Goal: Task Accomplishment & Management: Manage account settings

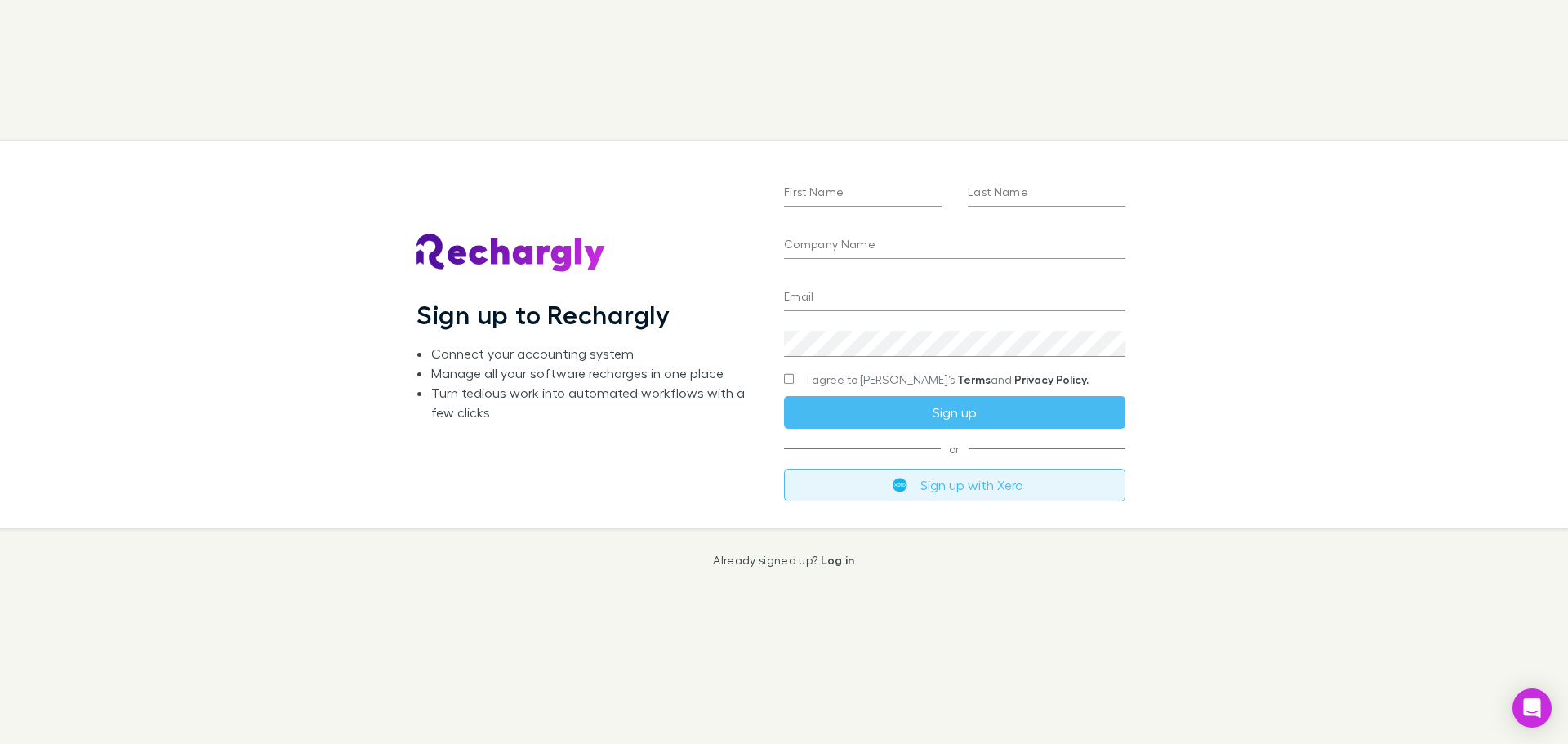
click at [955, 479] on button "Sign up with Xero" at bounding box center [954, 485] width 341 height 32
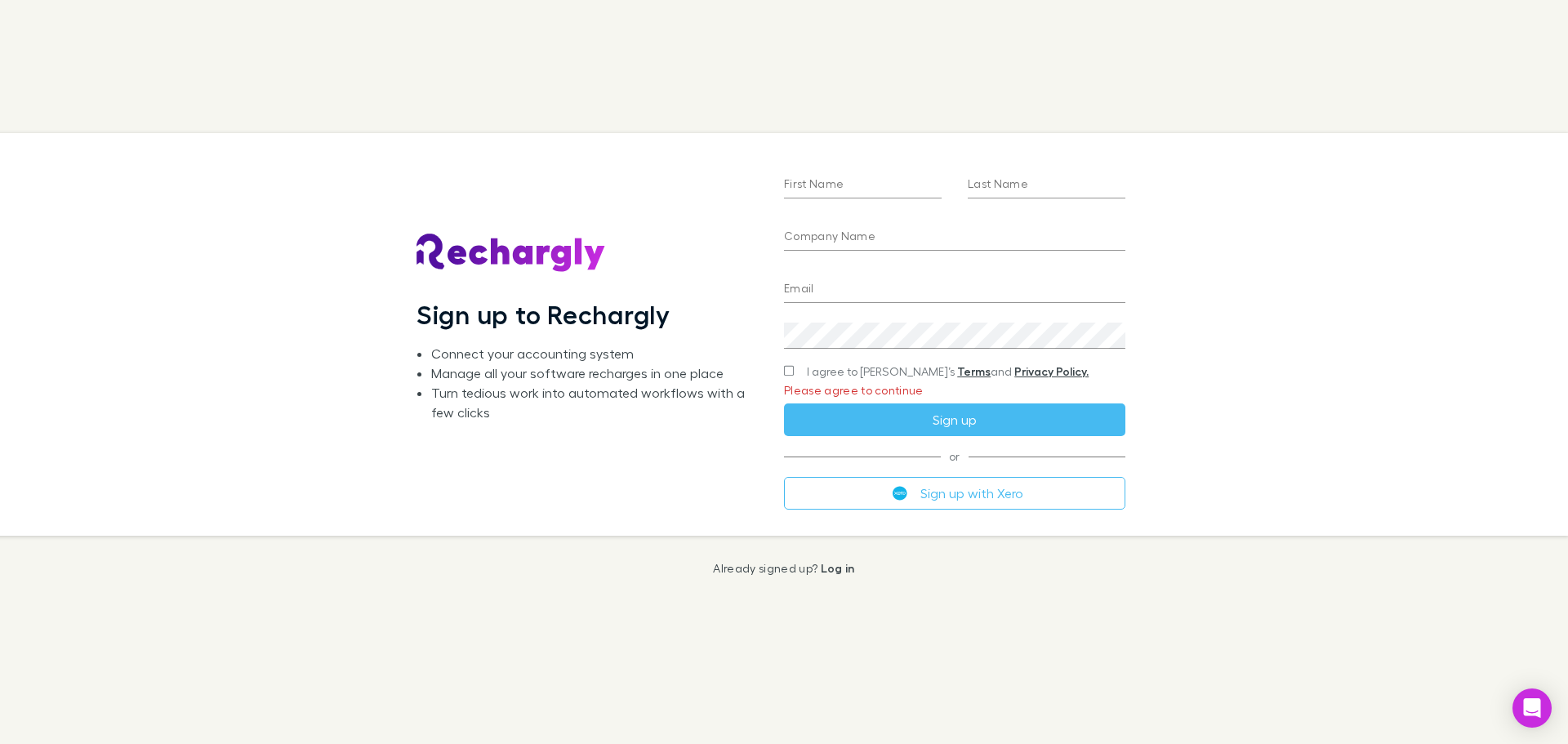
click at [815, 361] on form "First Name Last Name Company Name Email Create a password I agree to Rechargly’…" at bounding box center [954, 314] width 341 height 389
click at [795, 367] on label "I agree to Rechargly’s Terms and Privacy Policy." at bounding box center [936, 371] width 305 height 17
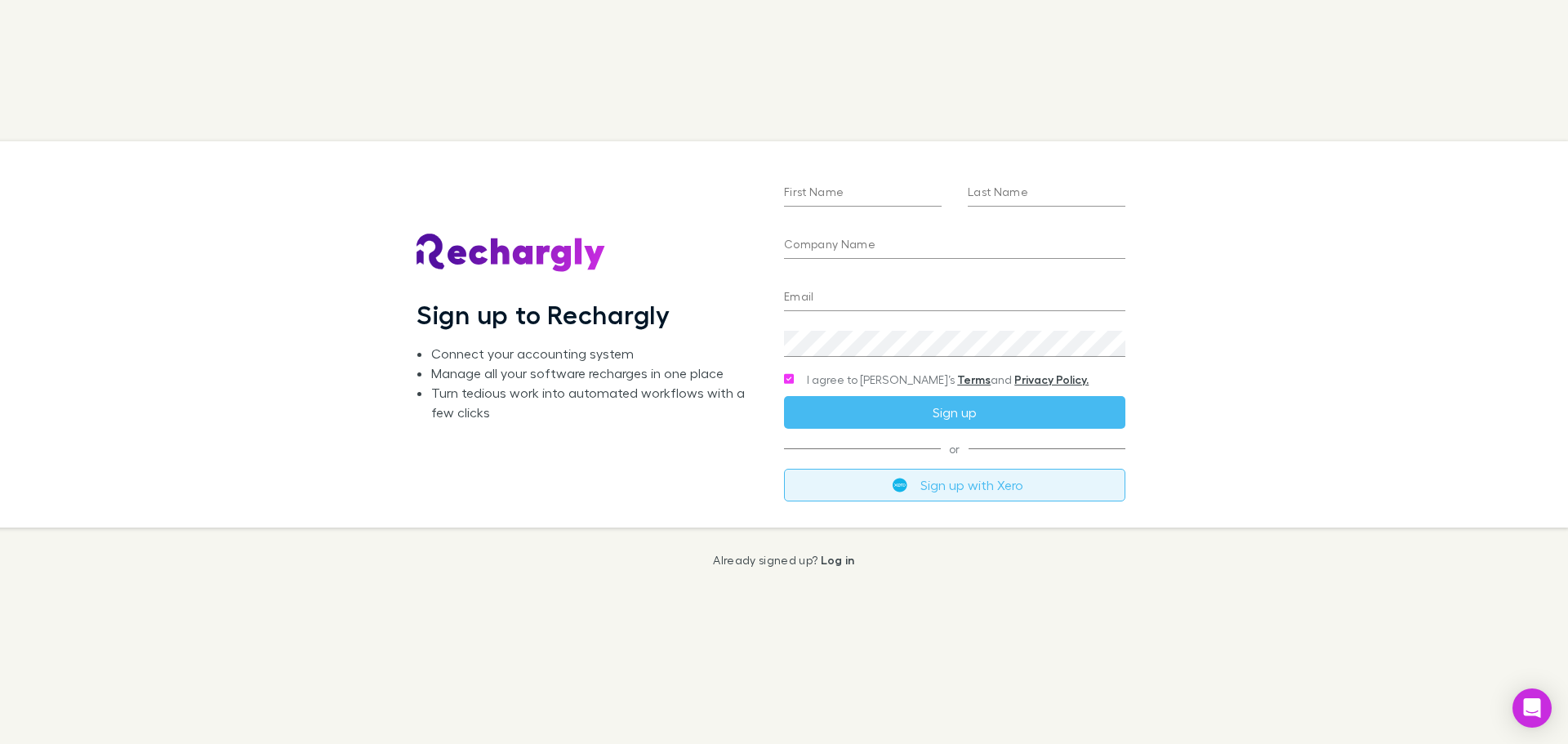
click at [967, 487] on button "Sign up with Xero" at bounding box center [954, 485] width 341 height 32
click at [845, 196] on input "First Name" at bounding box center [863, 194] width 158 height 26
click at [1237, 189] on div "Sign up to Rechargly Connect your accounting system Manage all your software re…" at bounding box center [771, 334] width 1594 height 386
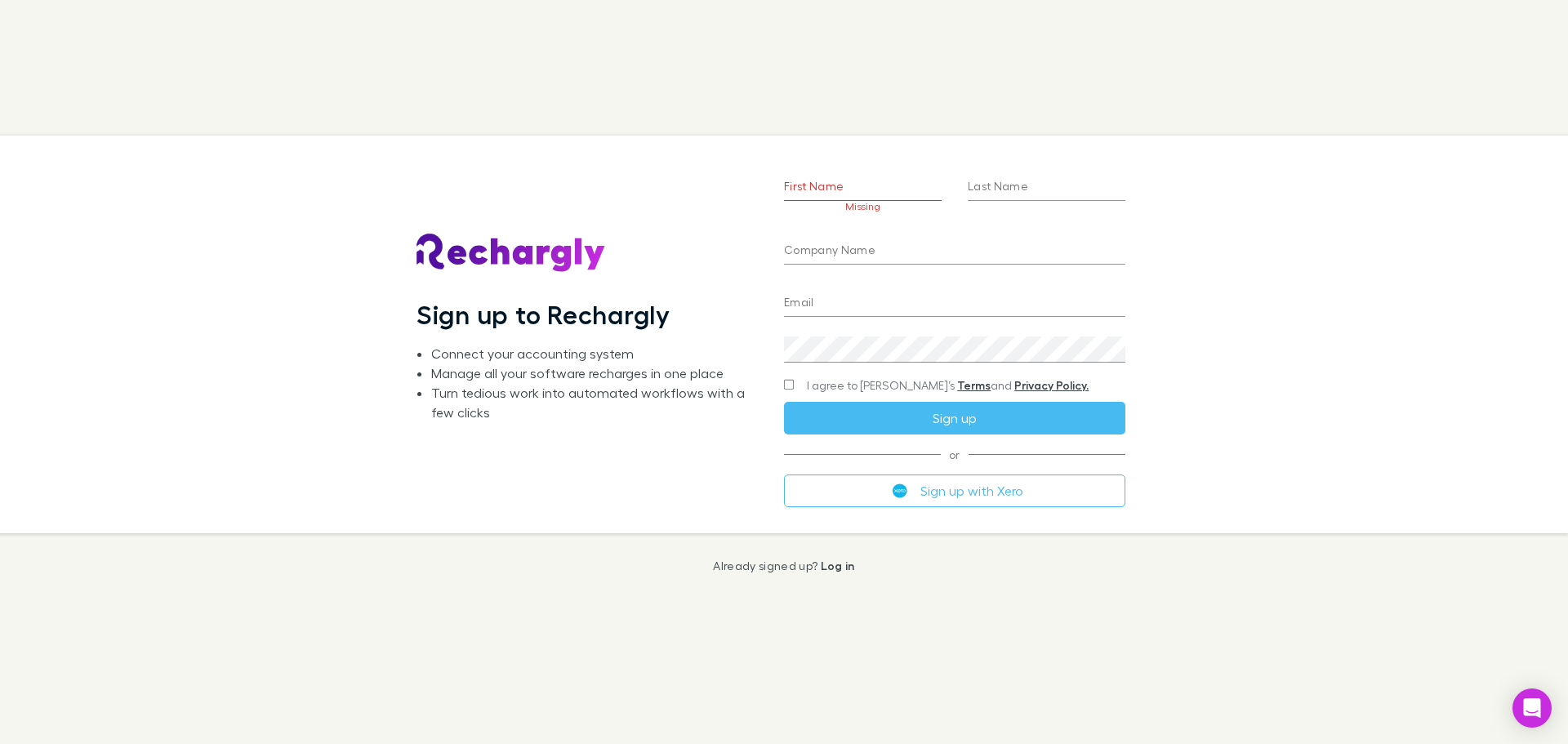
click at [834, 180] on input "First Name" at bounding box center [863, 188] width 158 height 26
click at [499, 253] on img at bounding box center [511, 253] width 189 height 39
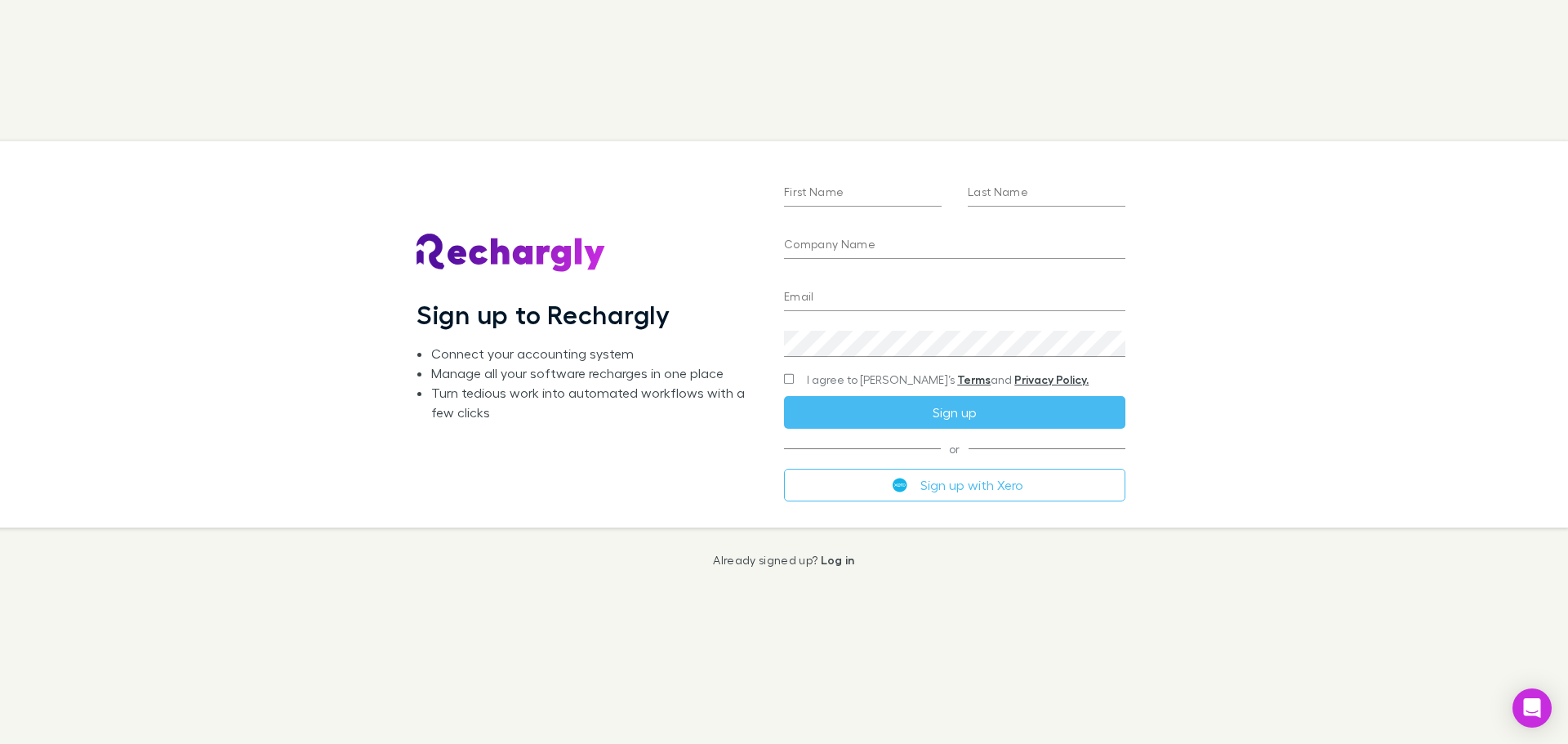
click at [876, 192] on input "First Name" at bounding box center [863, 194] width 158 height 26
type input "******"
type input "****"
type input "**********"
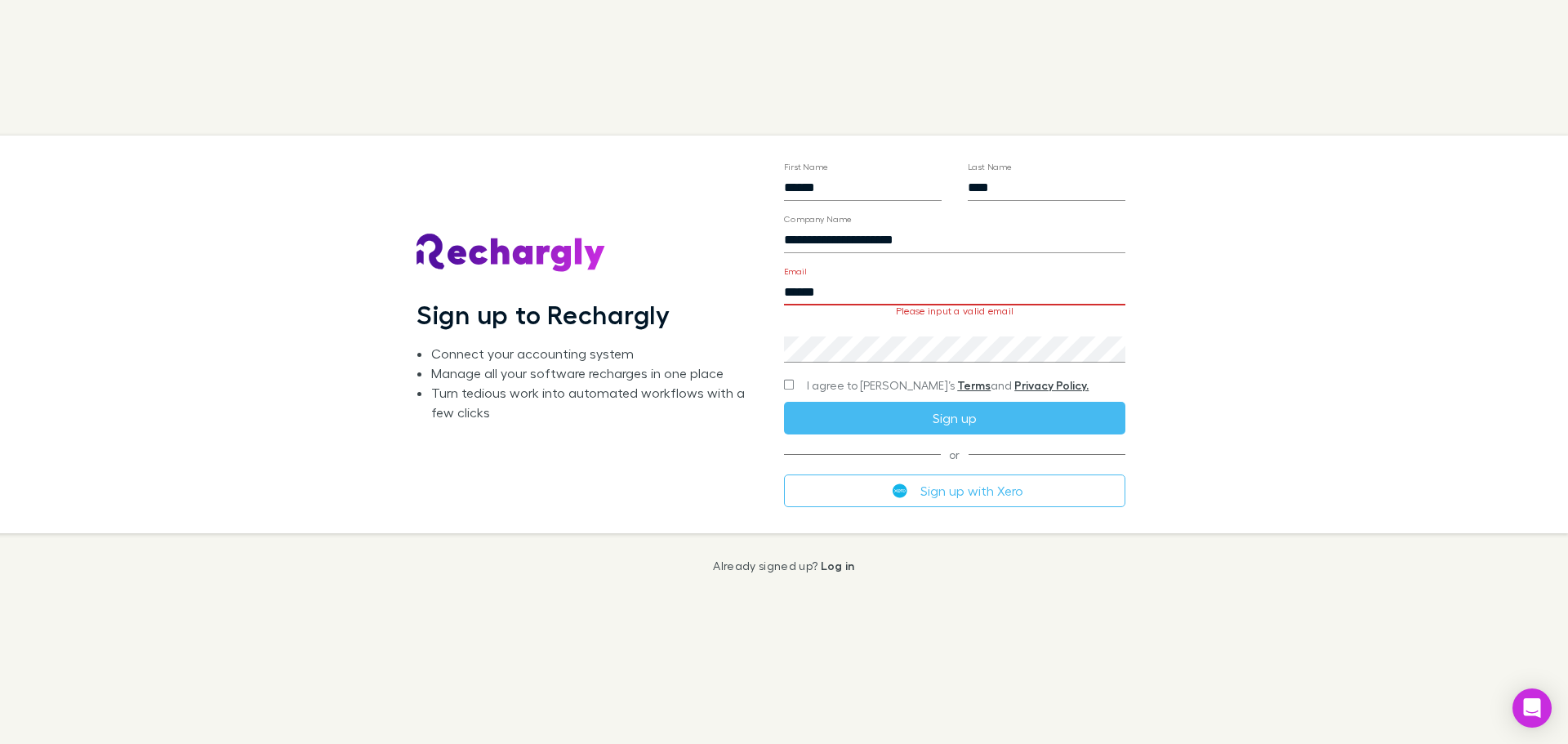
type input "**********"
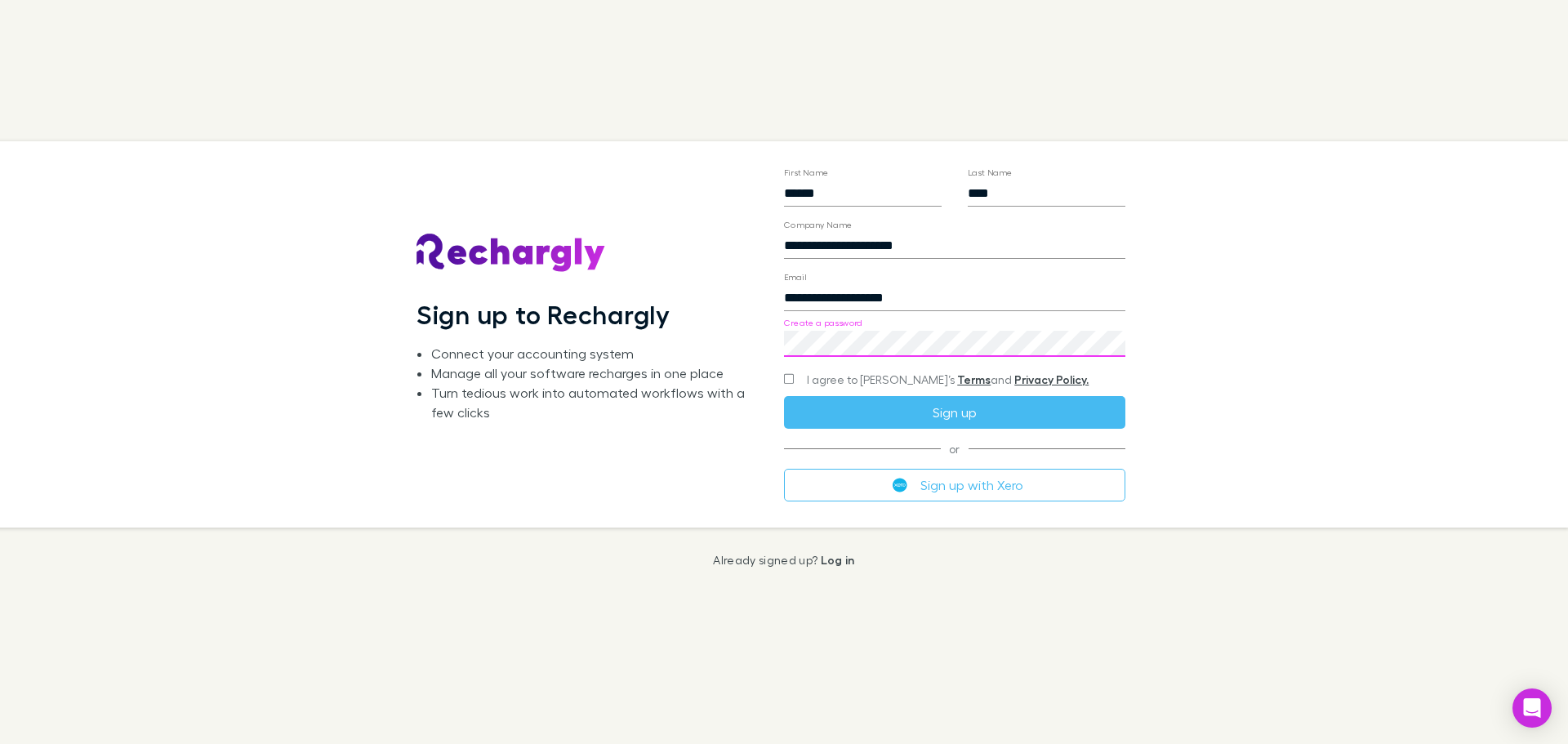
click at [1272, 254] on div "**********" at bounding box center [771, 334] width 1594 height 386
click at [777, 378] on div "**********" at bounding box center [954, 334] width 368 height 386
click at [863, 410] on button "Sign up" at bounding box center [954, 412] width 341 height 32
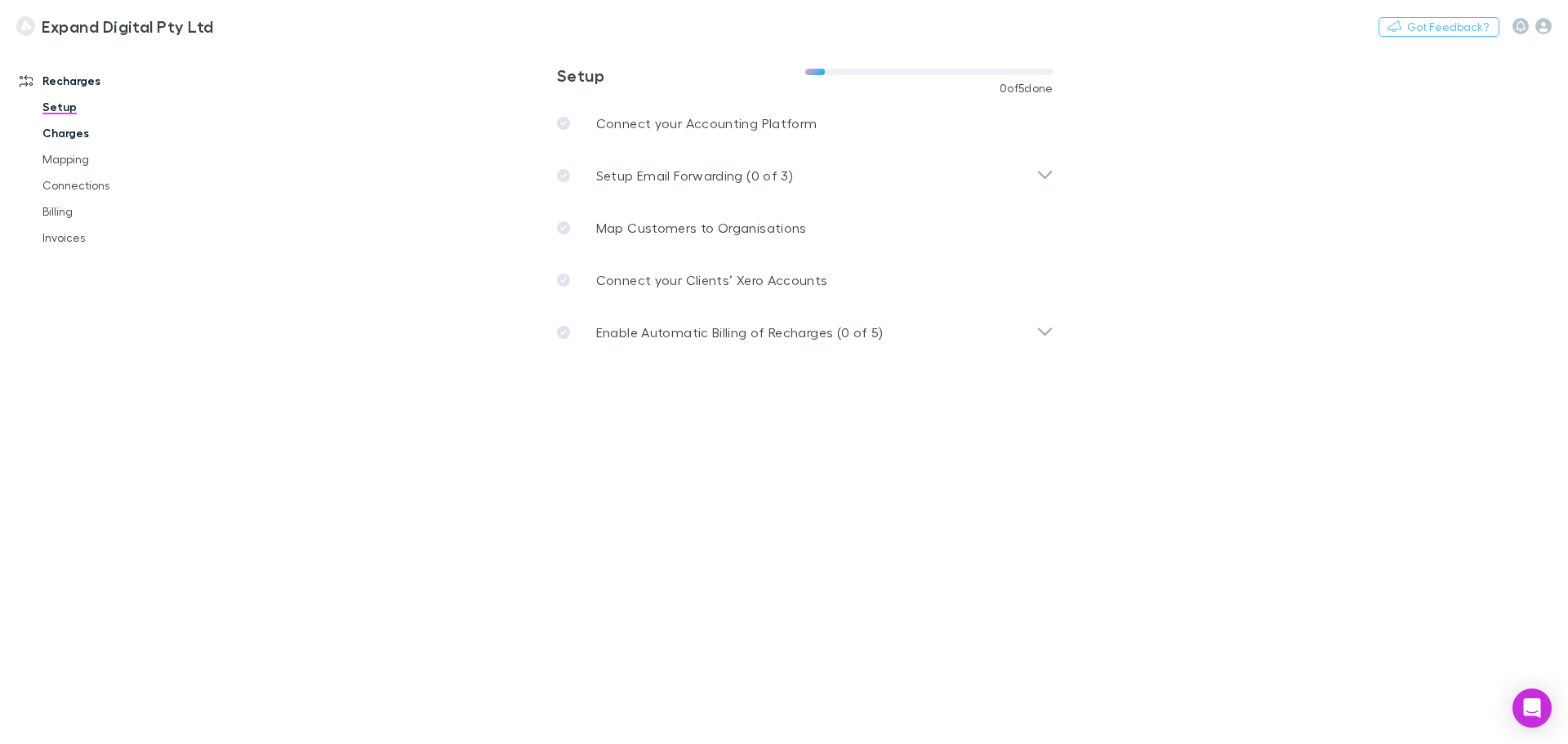
click at [95, 138] on link "Charges" at bounding box center [123, 134] width 195 height 26
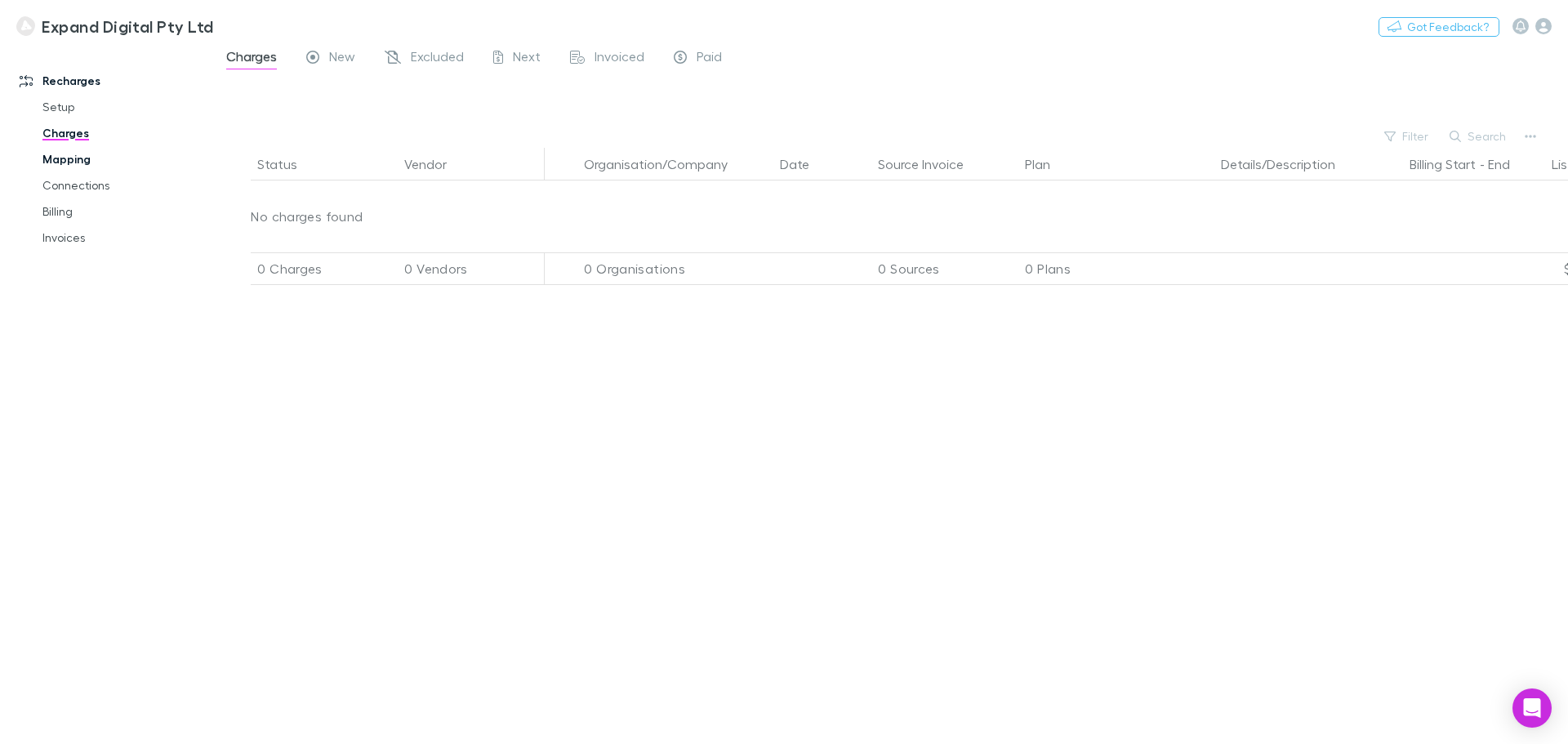
click at [79, 160] on link "Mapping" at bounding box center [123, 159] width 195 height 26
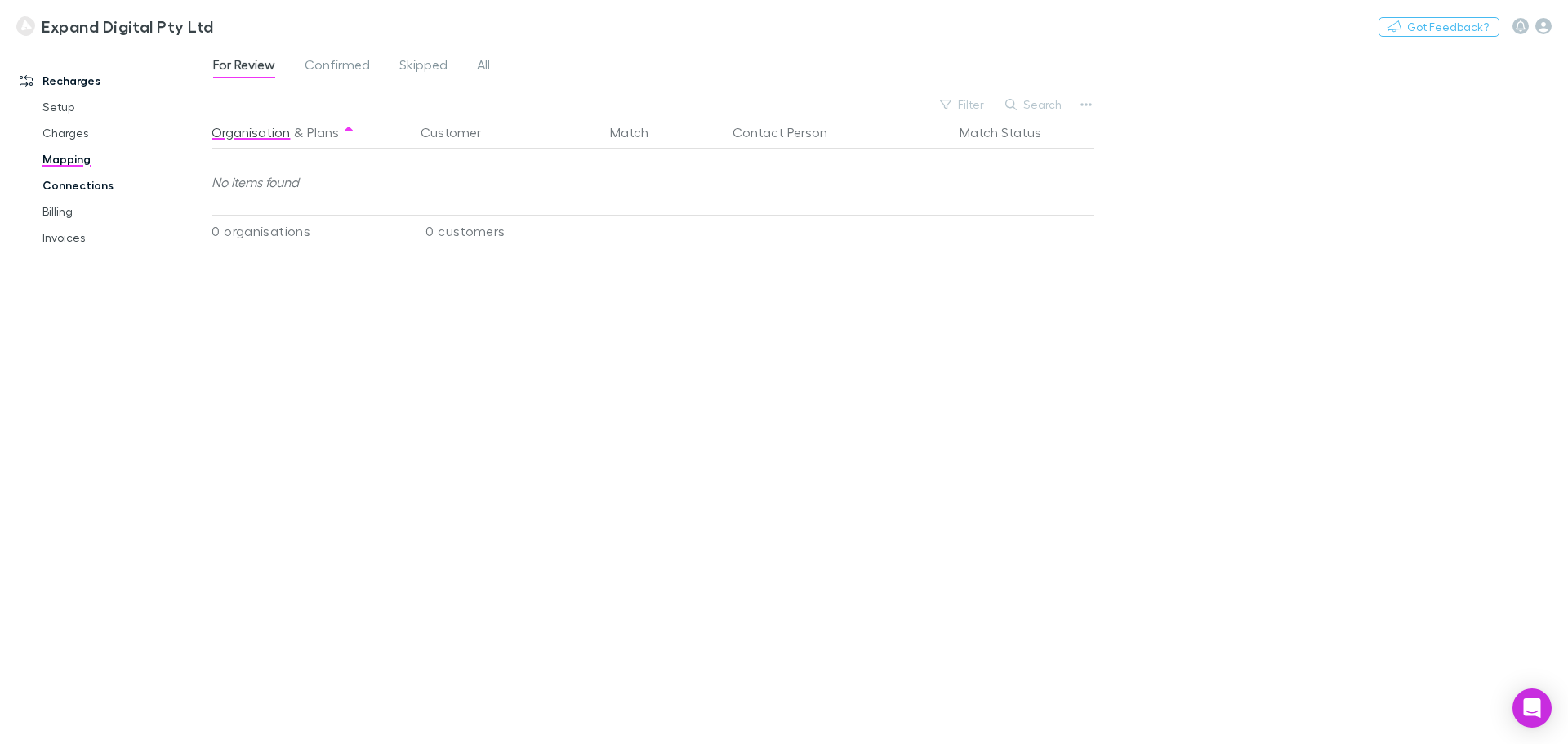
click at [95, 188] on link "Connections" at bounding box center [123, 185] width 195 height 26
click at [58, 210] on link "Billing" at bounding box center [123, 211] width 195 height 26
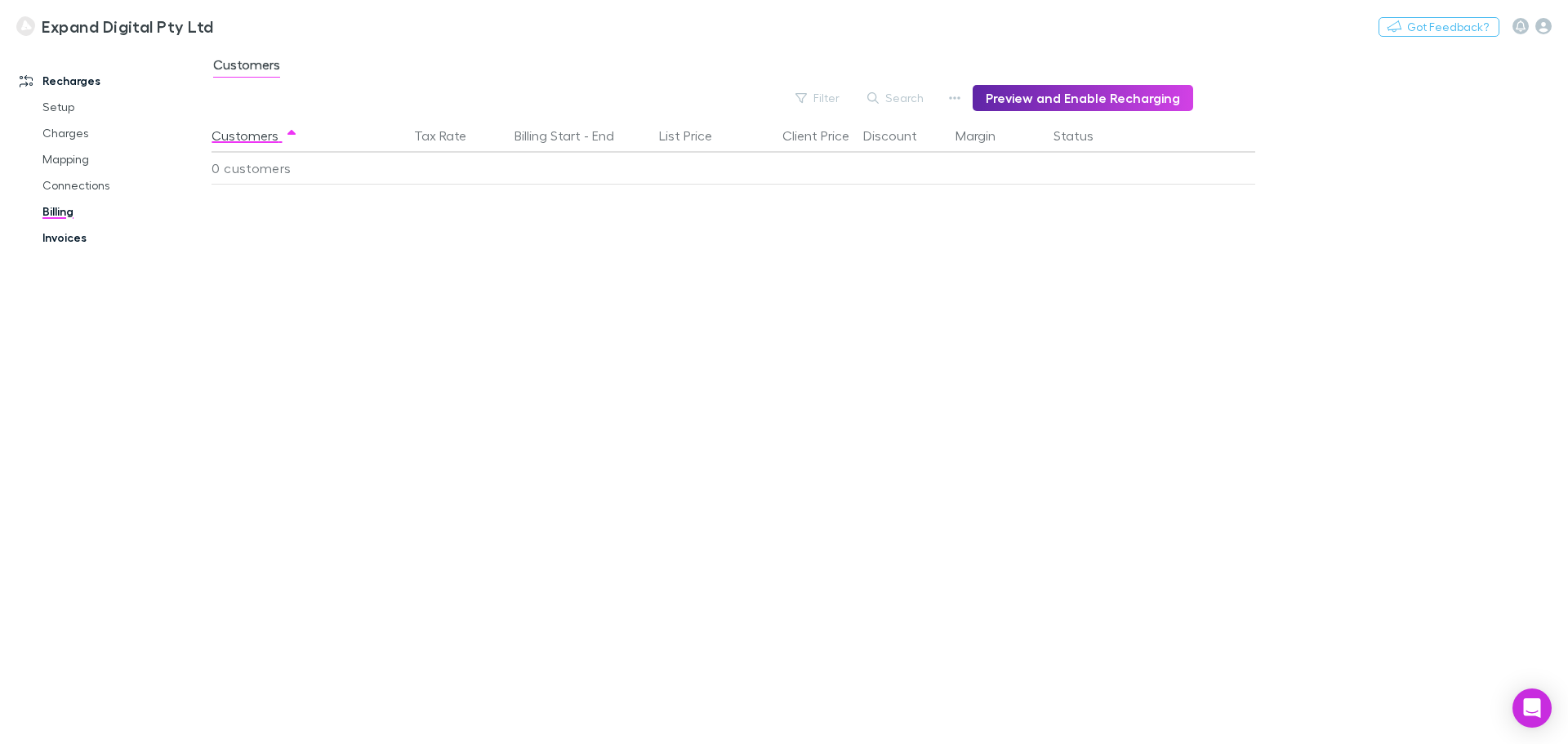
click at [82, 245] on link "Invoices" at bounding box center [123, 238] width 195 height 26
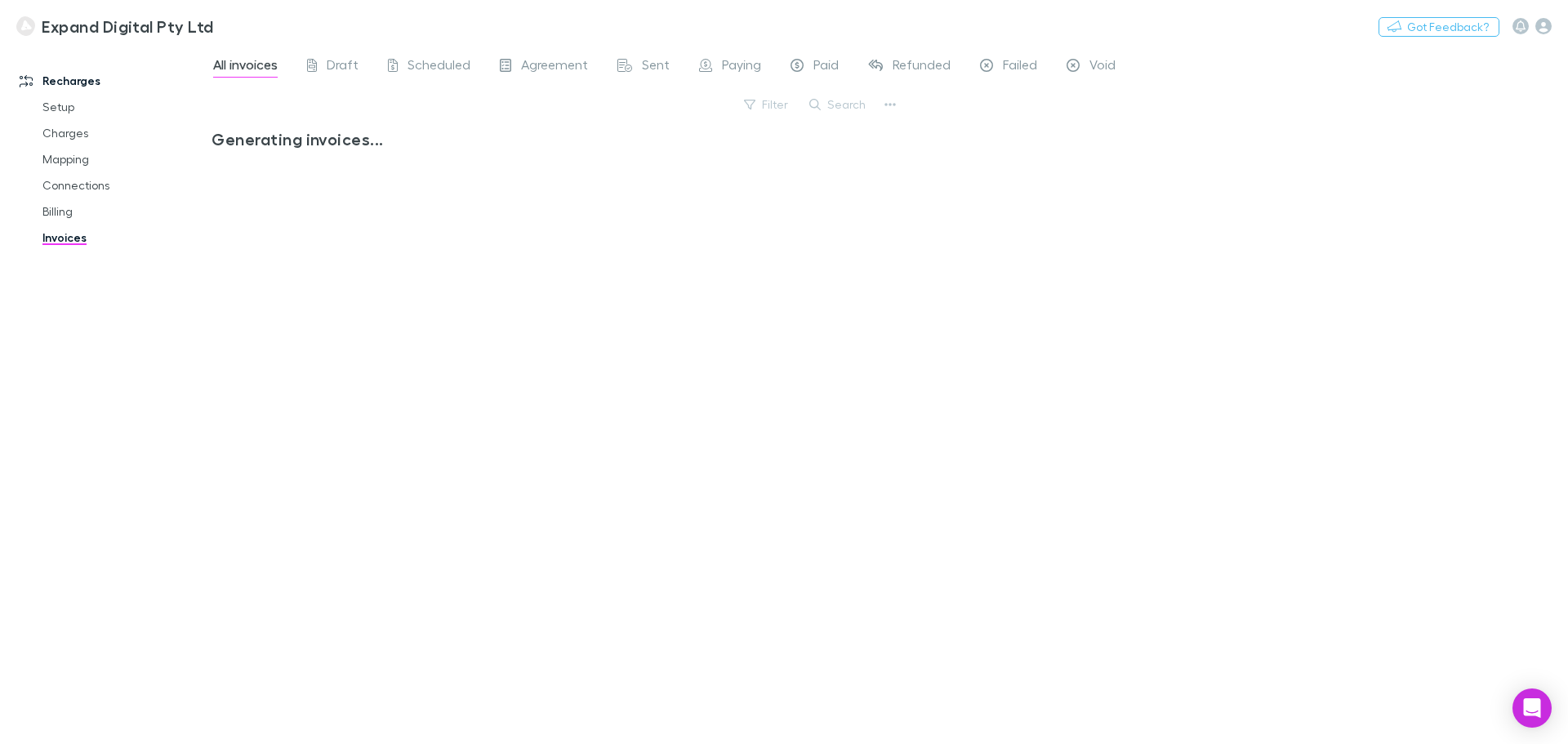
click at [79, 85] on link "Recharges" at bounding box center [112, 81] width 217 height 26
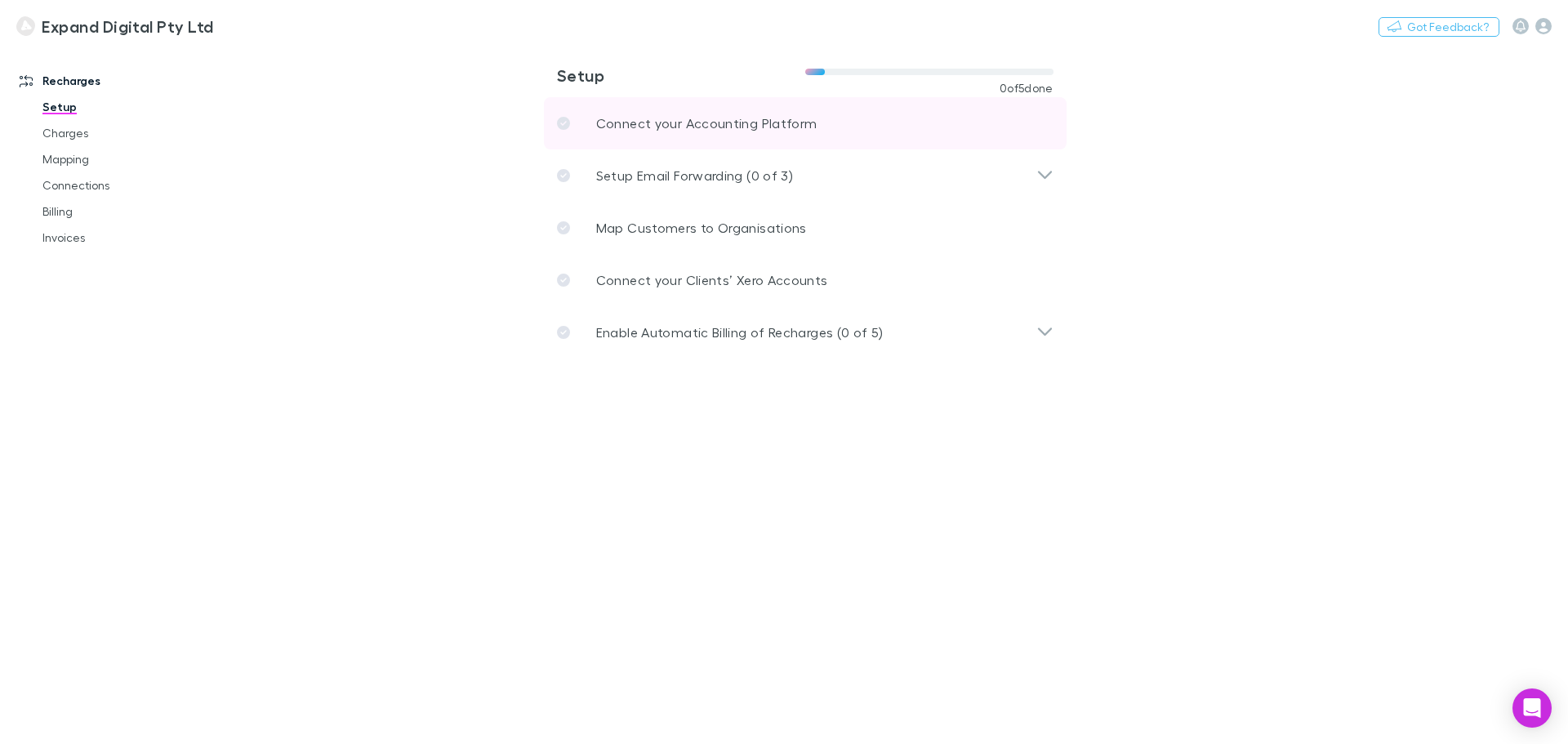
click at [790, 134] on link "Connect your Accounting Platform" at bounding box center [805, 123] width 523 height 52
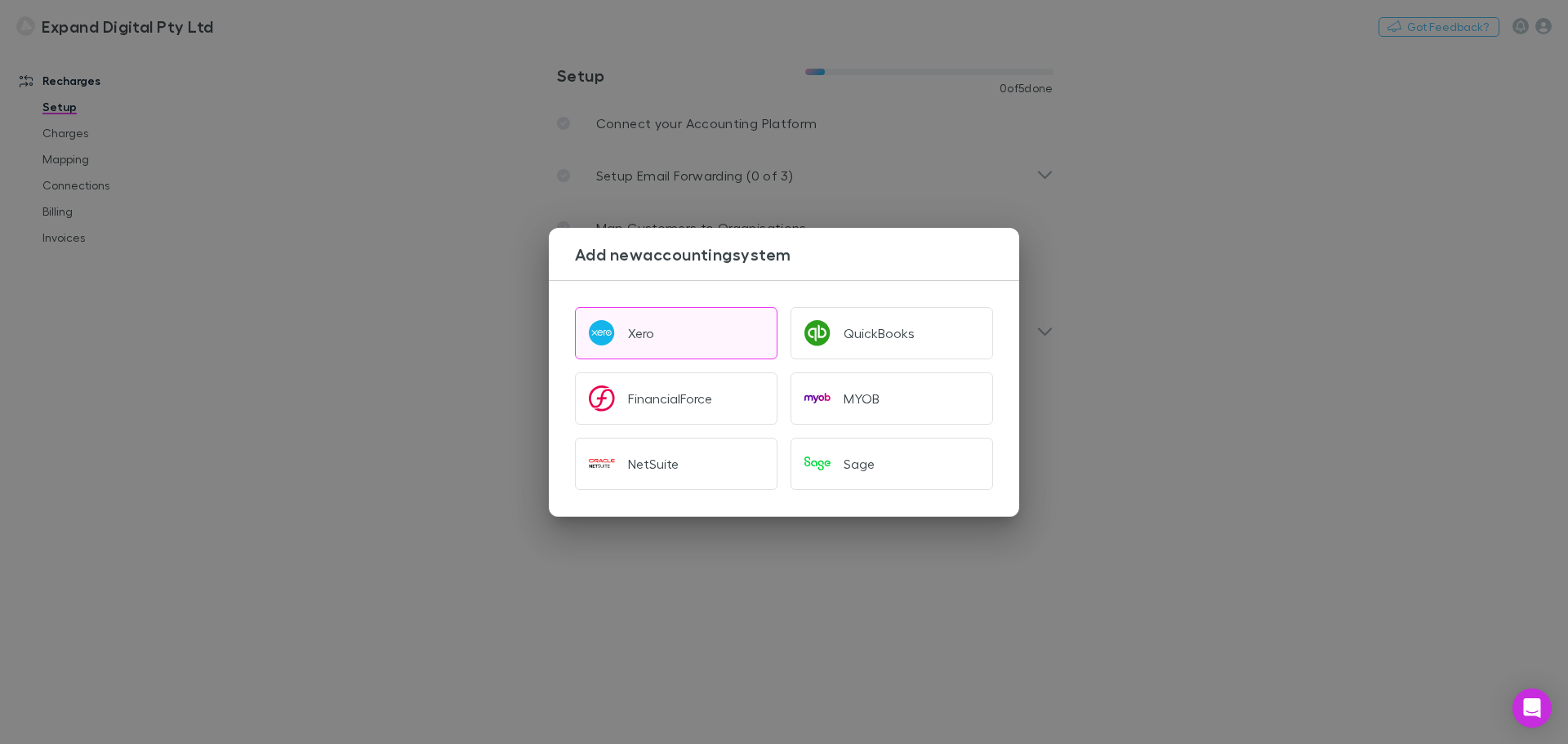
click at [666, 341] on button "Xero" at bounding box center [677, 334] width 203 height 52
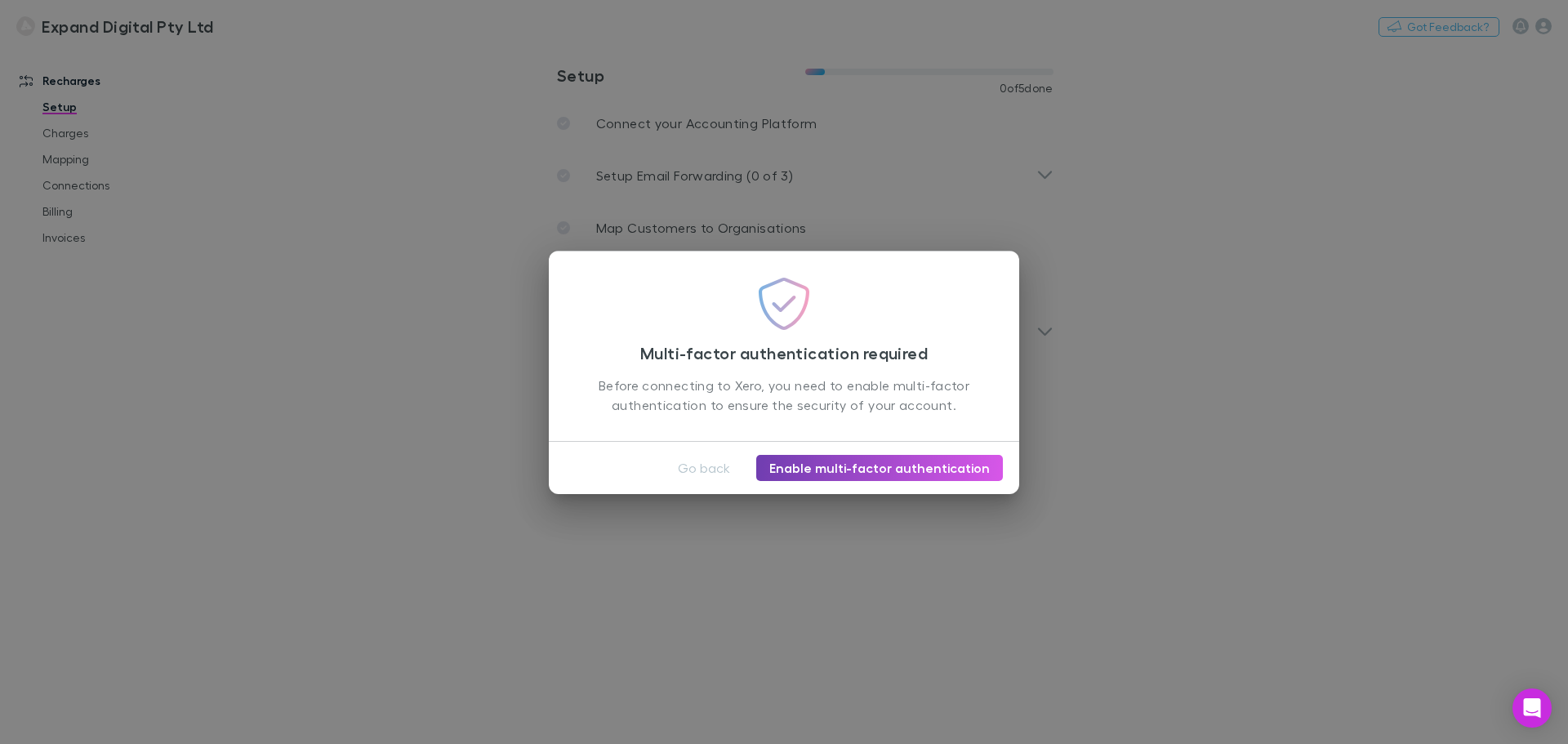
click at [846, 470] on link "Enable multi-factor authentication" at bounding box center [879, 468] width 247 height 26
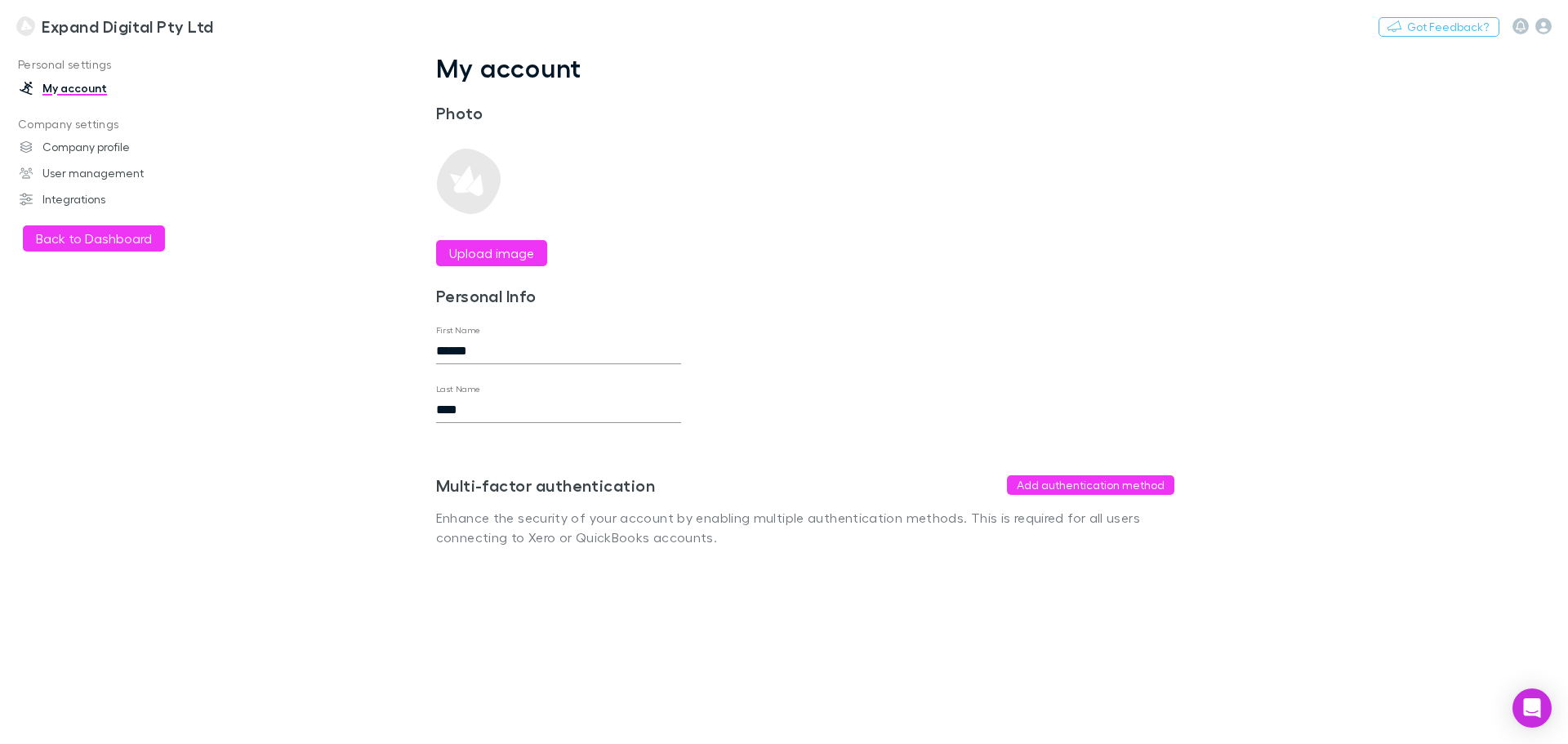
click at [23, 27] on img at bounding box center [26, 26] width 19 height 19
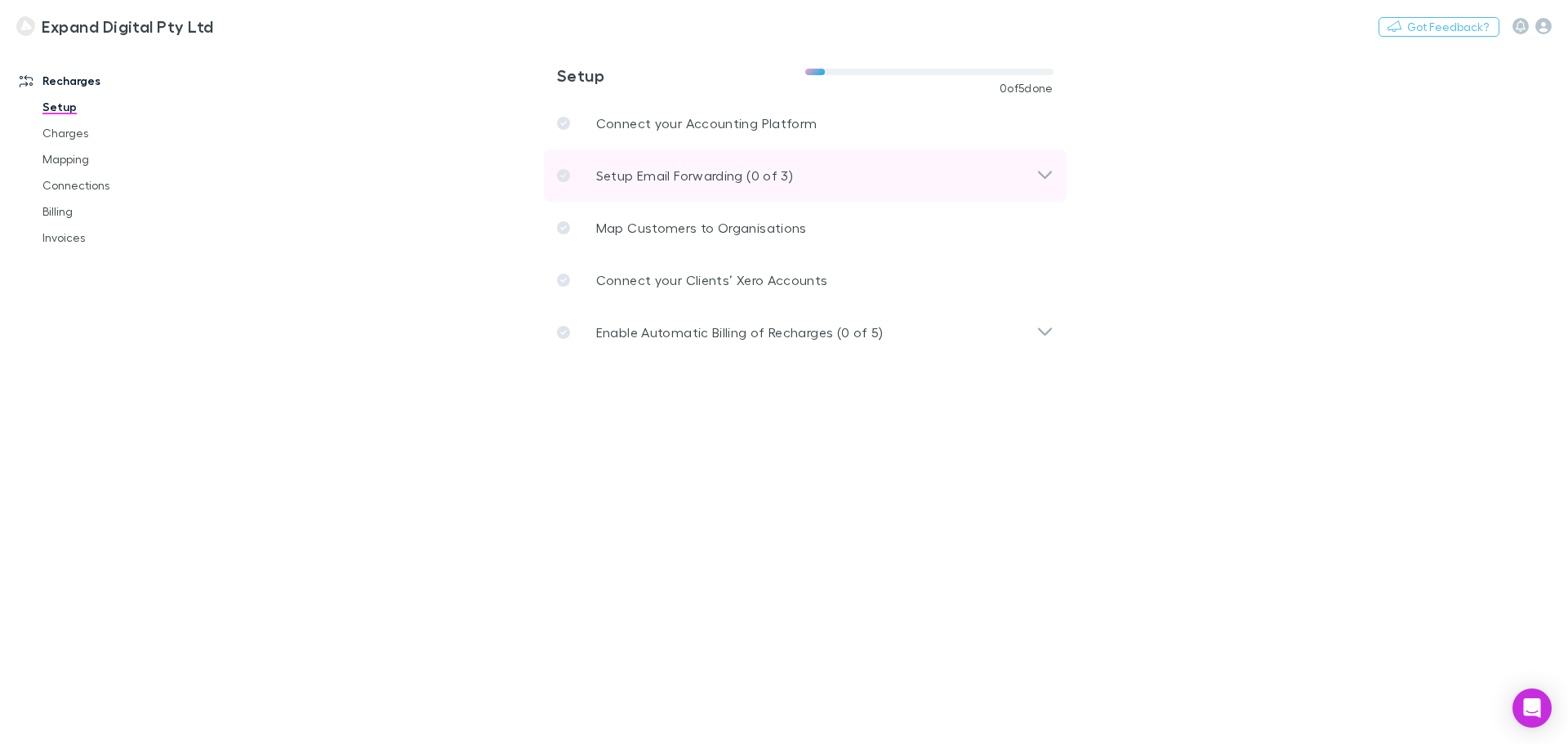
click at [1021, 169] on div "Setup Email Forwarding (0 of 3)" at bounding box center [796, 176] width 479 height 19
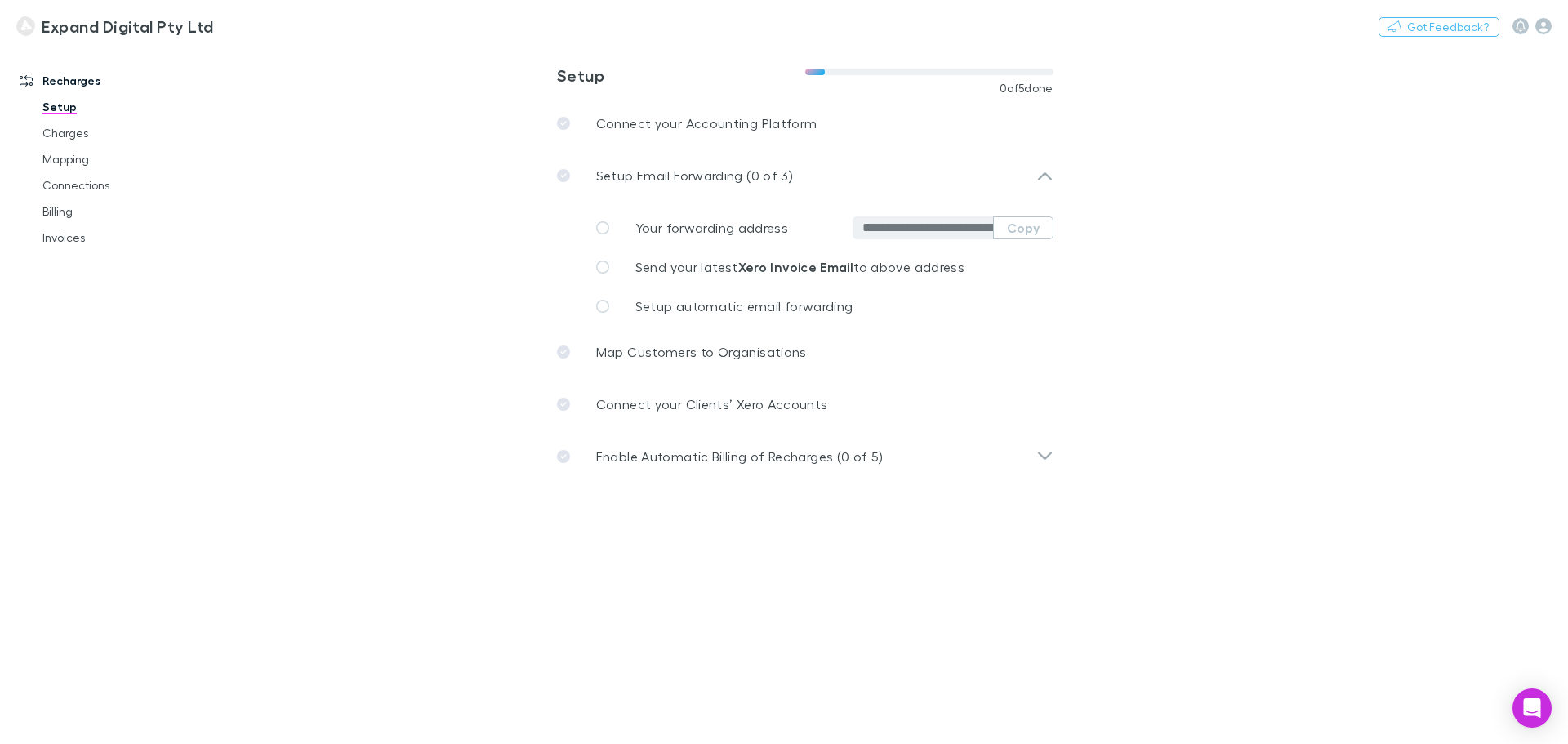
click at [942, 231] on input "**********" at bounding box center [928, 228] width 131 height 17
drag, startPoint x: 976, startPoint y: 231, endPoint x: 984, endPoint y: 235, distance: 8.9
click at [1013, 231] on div "**********" at bounding box center [946, 228] width 217 height 23
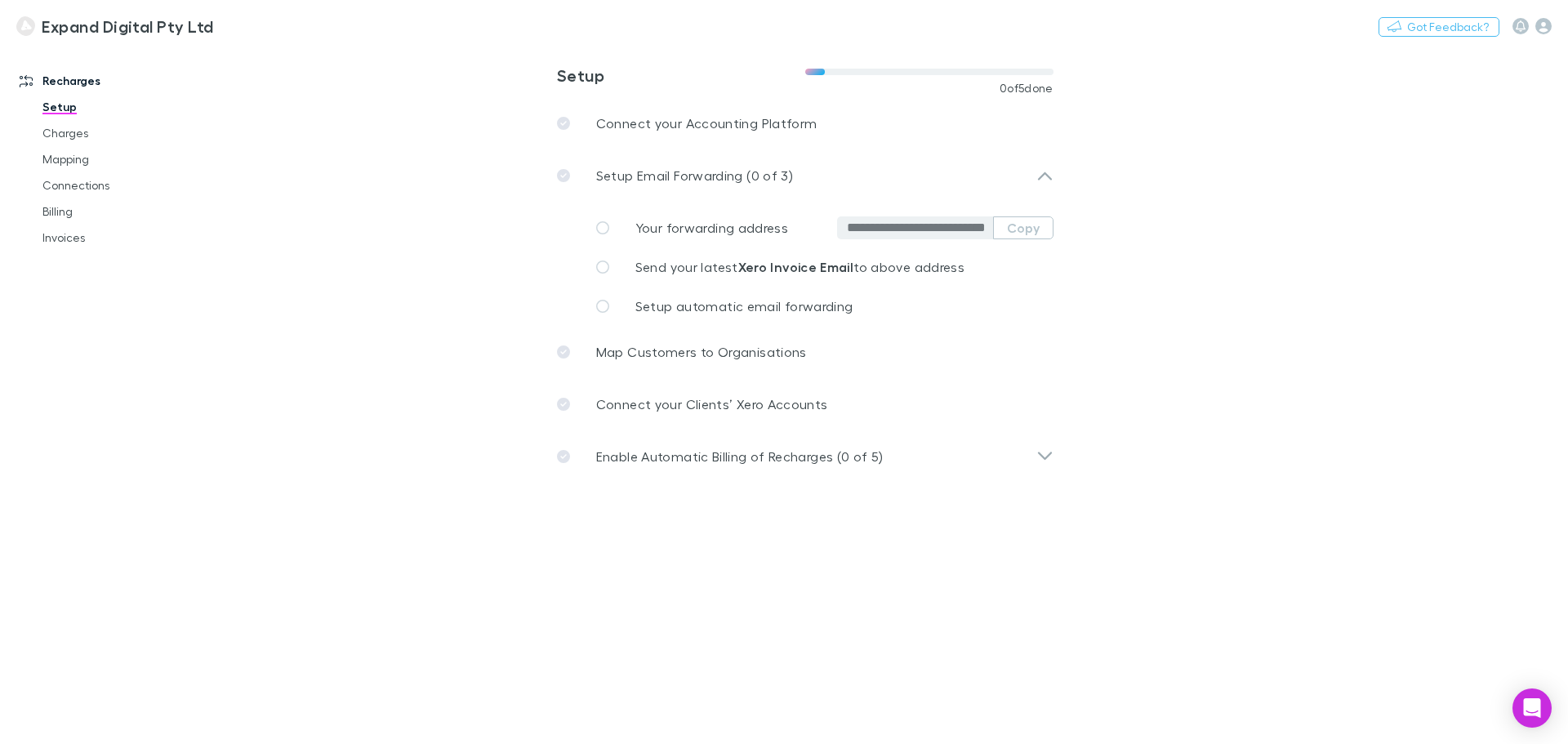
click at [1194, 260] on main "**********" at bounding box center [890, 395] width 1357 height 699
click at [931, 226] on input "**********" at bounding box center [919, 228] width 146 height 17
click at [915, 228] on input "**********" at bounding box center [919, 228] width 146 height 17
click at [1009, 272] on link "Send your latest Xero Invoice Email to above address" at bounding box center [818, 266] width 471 height 39
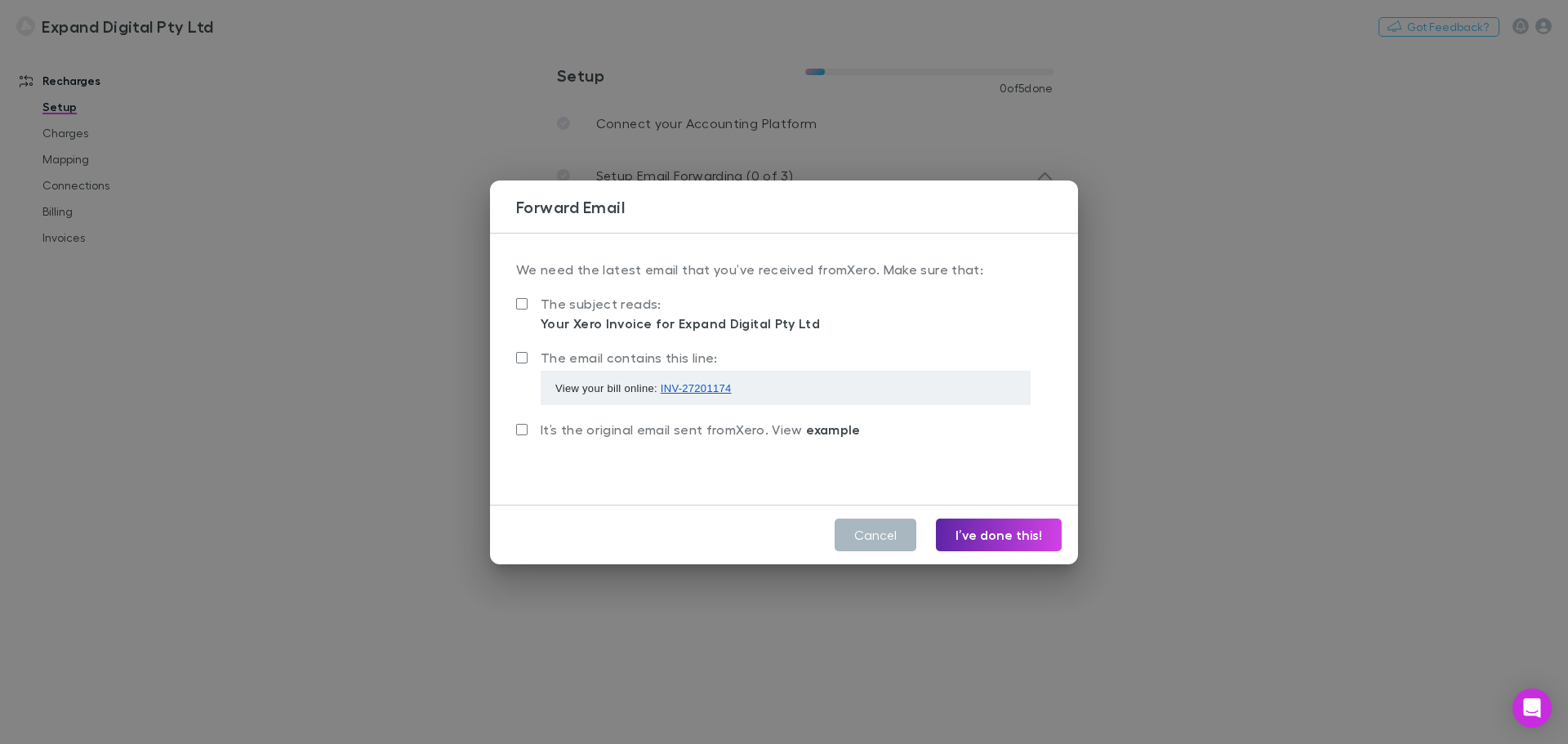
click at [893, 541] on button "Cancel" at bounding box center [876, 534] width 82 height 32
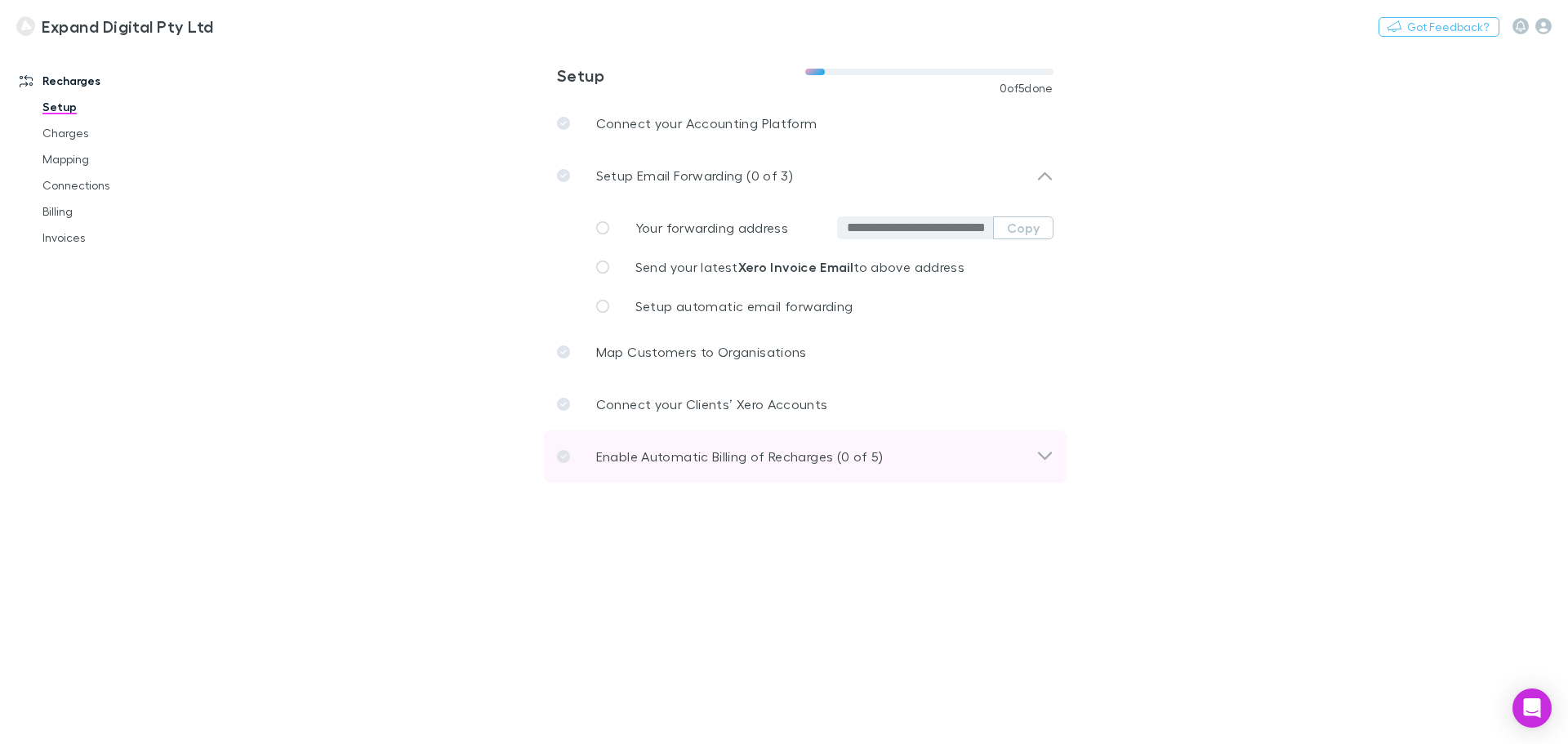
click at [1004, 458] on div "Enable Automatic Billing of Recharges (0 of 5)" at bounding box center [796, 457] width 479 height 19
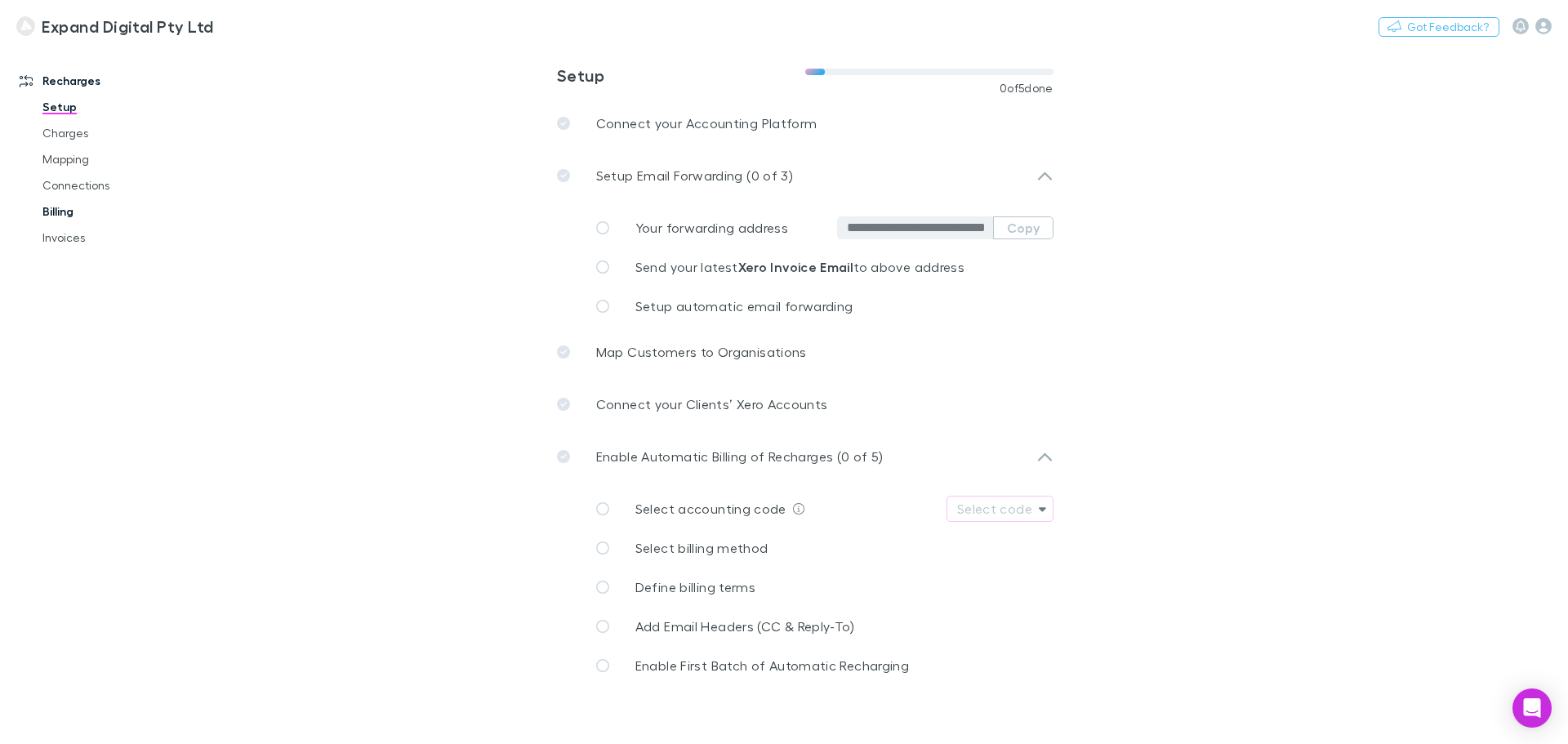
click at [73, 211] on link "Billing" at bounding box center [123, 211] width 195 height 26
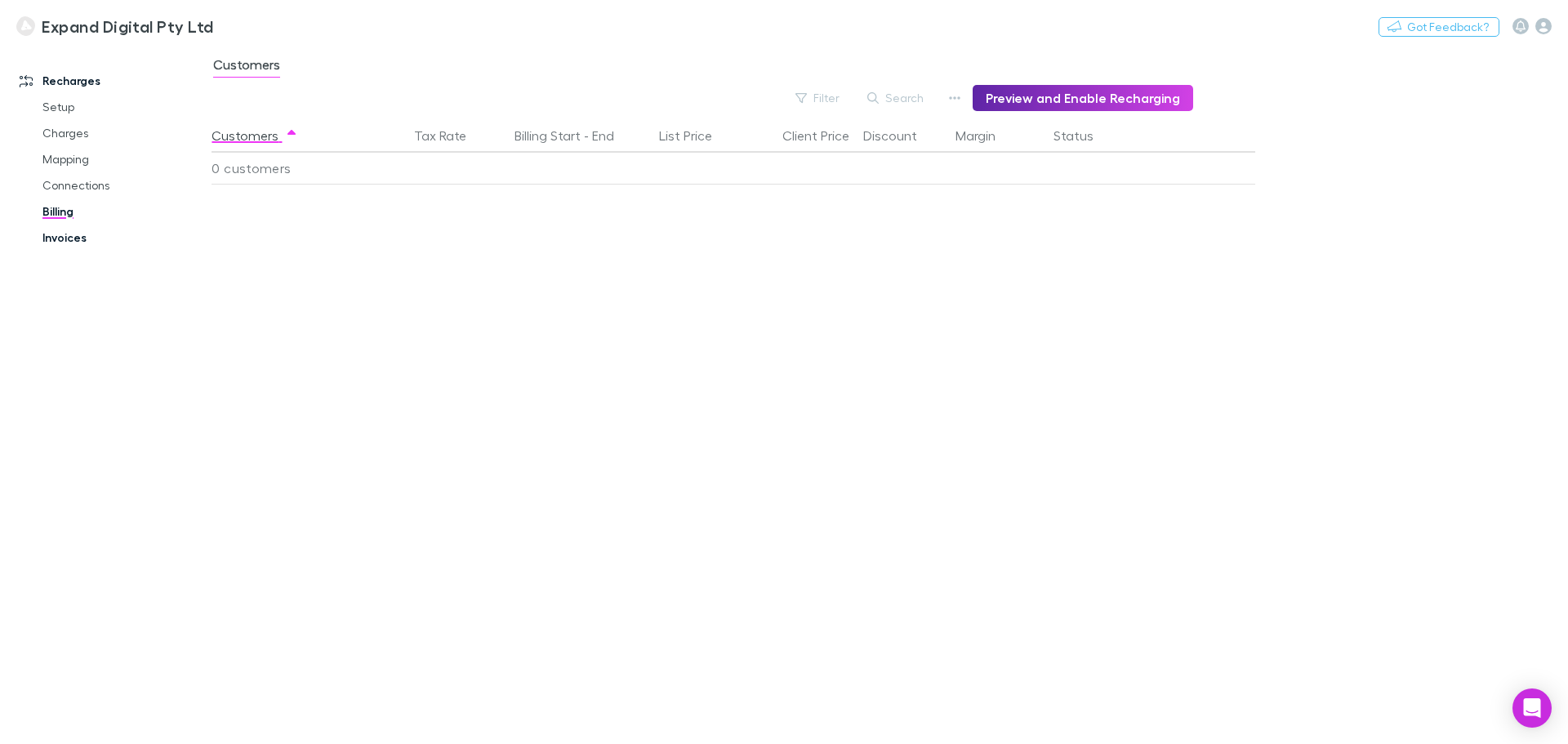
click at [107, 237] on link "Invoices" at bounding box center [123, 238] width 195 height 26
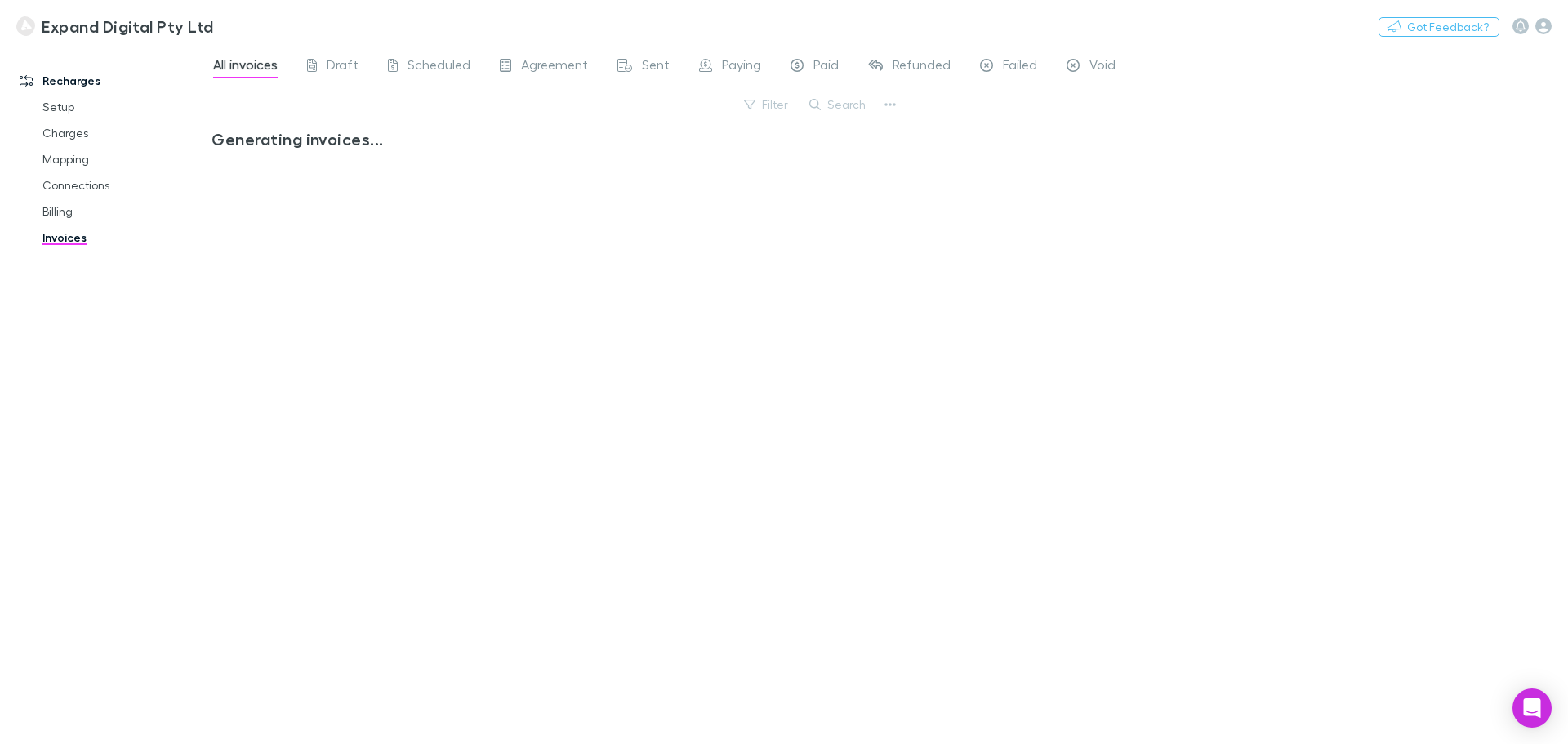
click at [360, 61] on div "All invoices Draft Scheduled Agreement Sent Paying Paid Refunded Failed Void" at bounding box center [671, 67] width 918 height 26
click at [350, 66] on span "Draft" at bounding box center [342, 67] width 31 height 21
click at [425, 62] on span "Scheduled" at bounding box center [439, 67] width 63 height 21
click at [575, 70] on span "Agreement" at bounding box center [554, 67] width 67 height 21
click at [652, 69] on span "Sent" at bounding box center [656, 67] width 28 height 21
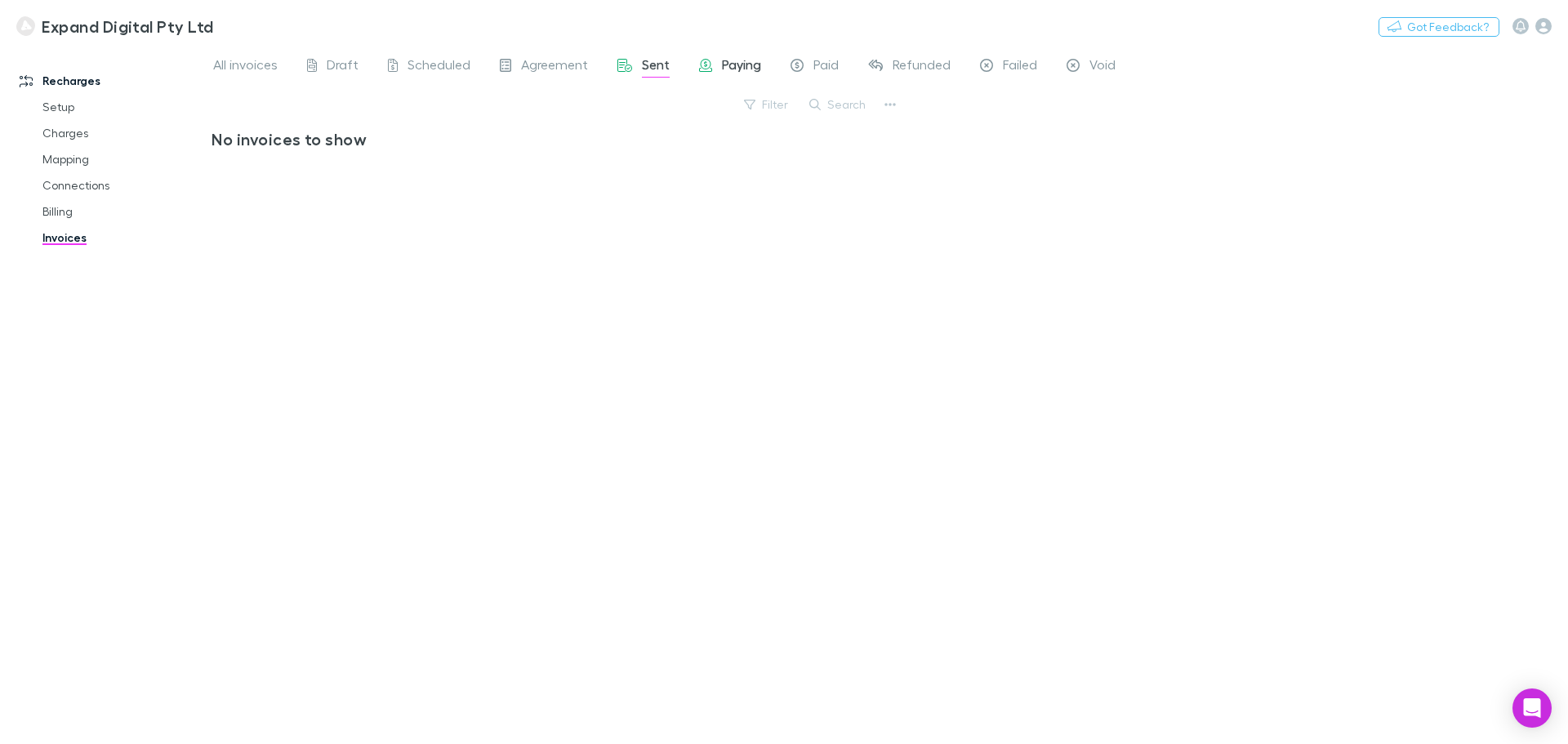
click at [727, 70] on span "Paying" at bounding box center [741, 67] width 39 height 21
click at [807, 66] on div "Paid" at bounding box center [815, 67] width 48 height 21
click at [935, 65] on span "Refunded" at bounding box center [921, 67] width 58 height 21
click at [1014, 61] on span "Failed" at bounding box center [1020, 67] width 34 height 21
click at [1114, 62] on span "Void" at bounding box center [1103, 67] width 26 height 21
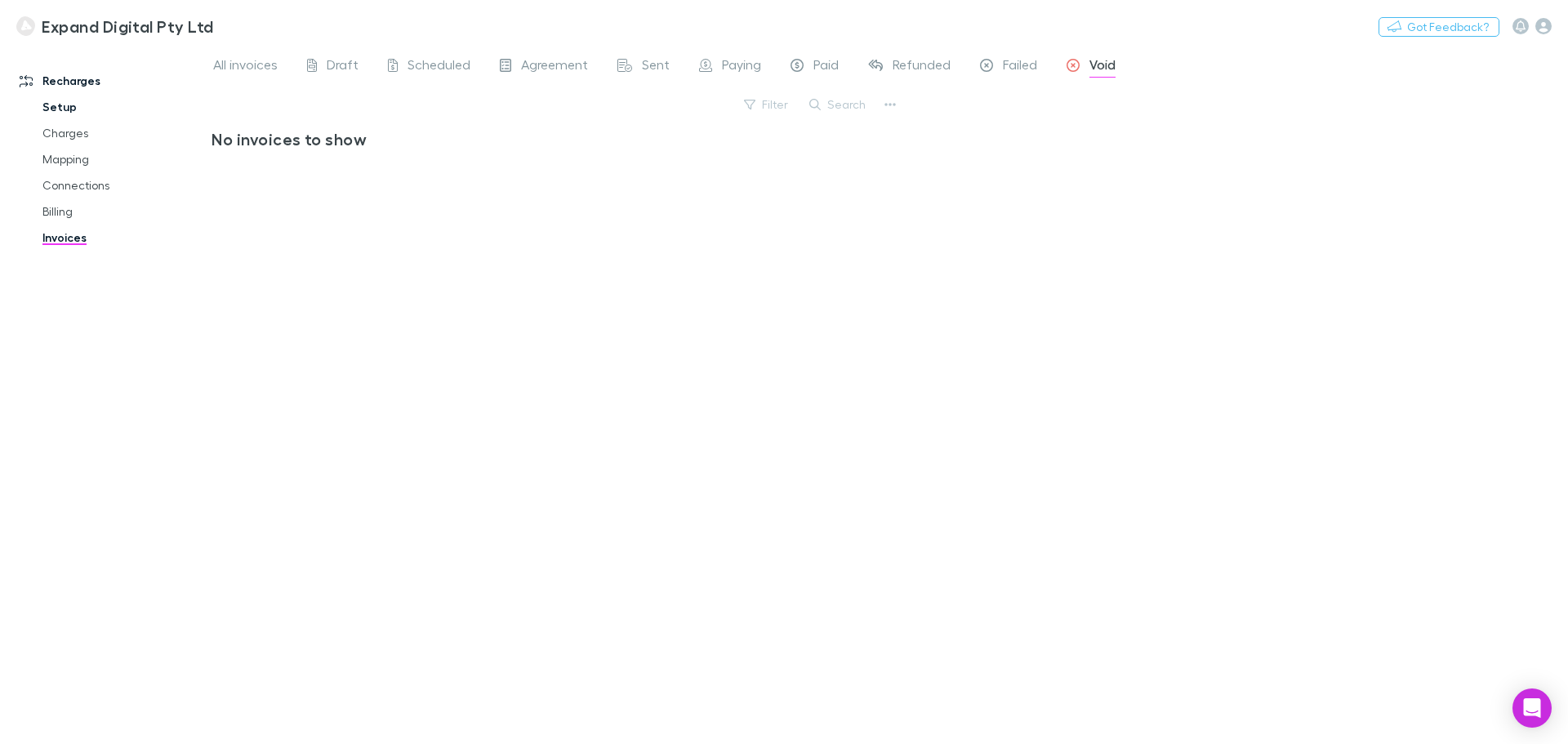
click at [68, 105] on link "Setup" at bounding box center [123, 107] width 195 height 26
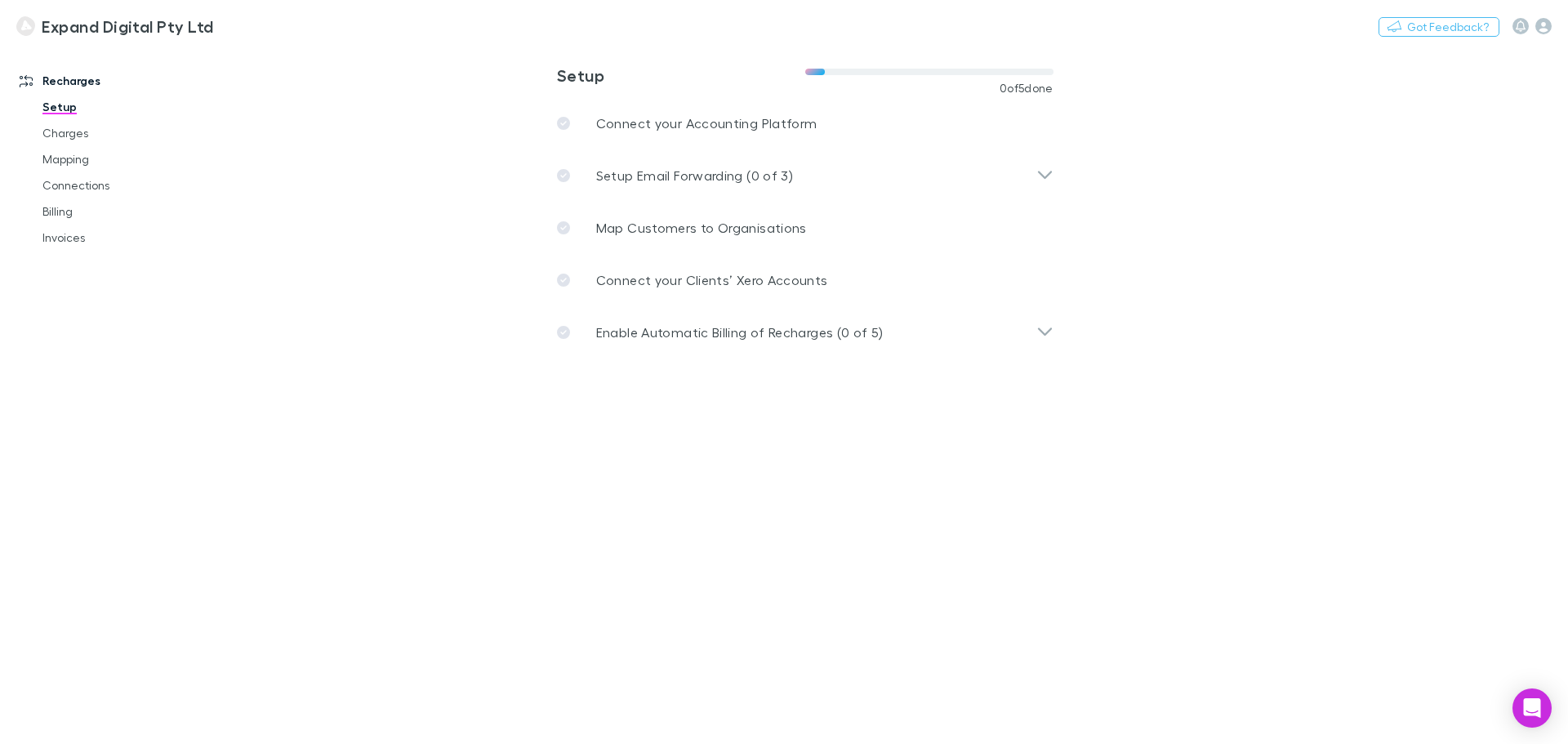
click at [79, 82] on link "Recharges" at bounding box center [112, 81] width 217 height 26
click at [983, 174] on div "Setup Email Forwarding (0 of 3)" at bounding box center [796, 176] width 479 height 19
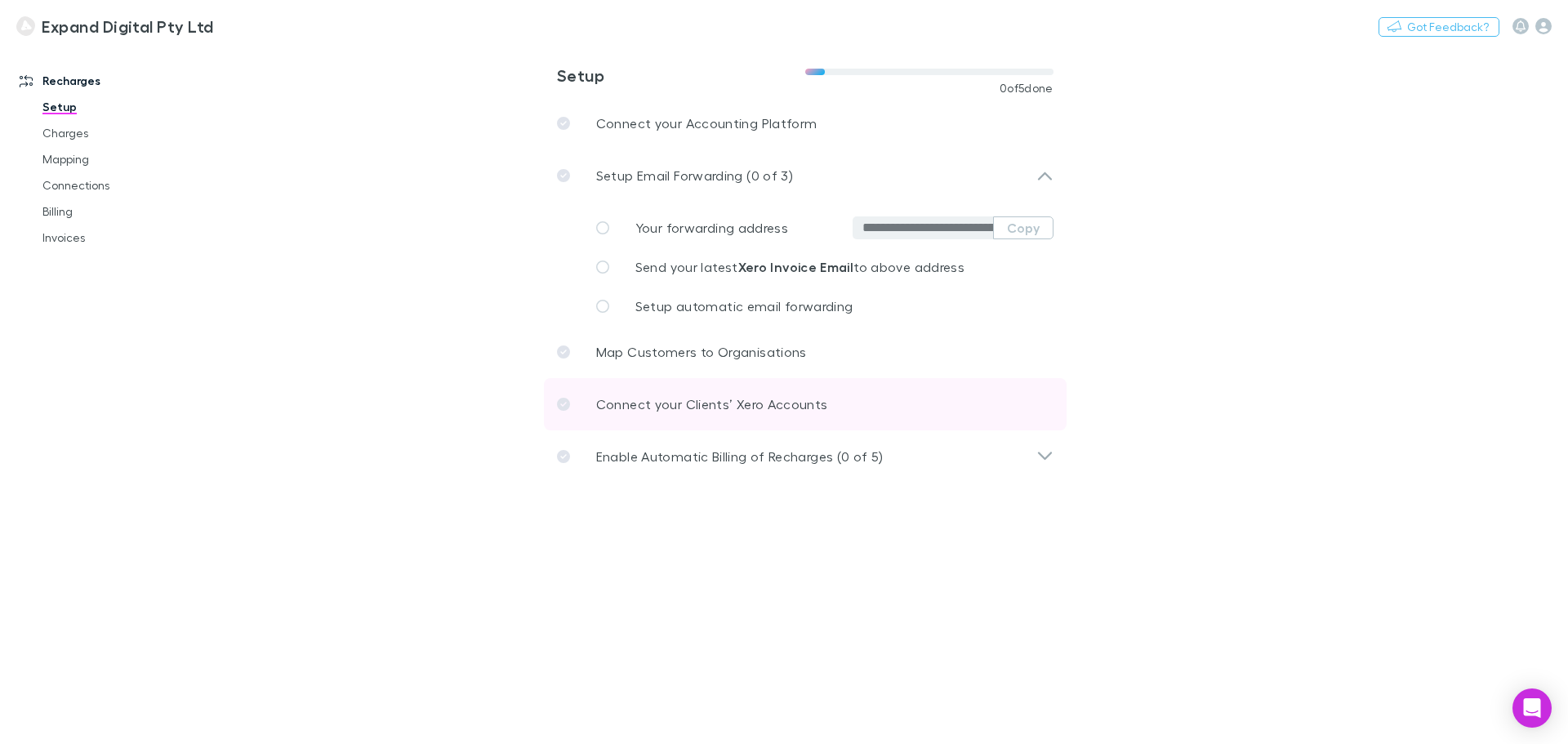
click at [780, 398] on p "Connect your Clients’ Xero Accounts" at bounding box center [712, 404] width 232 height 19
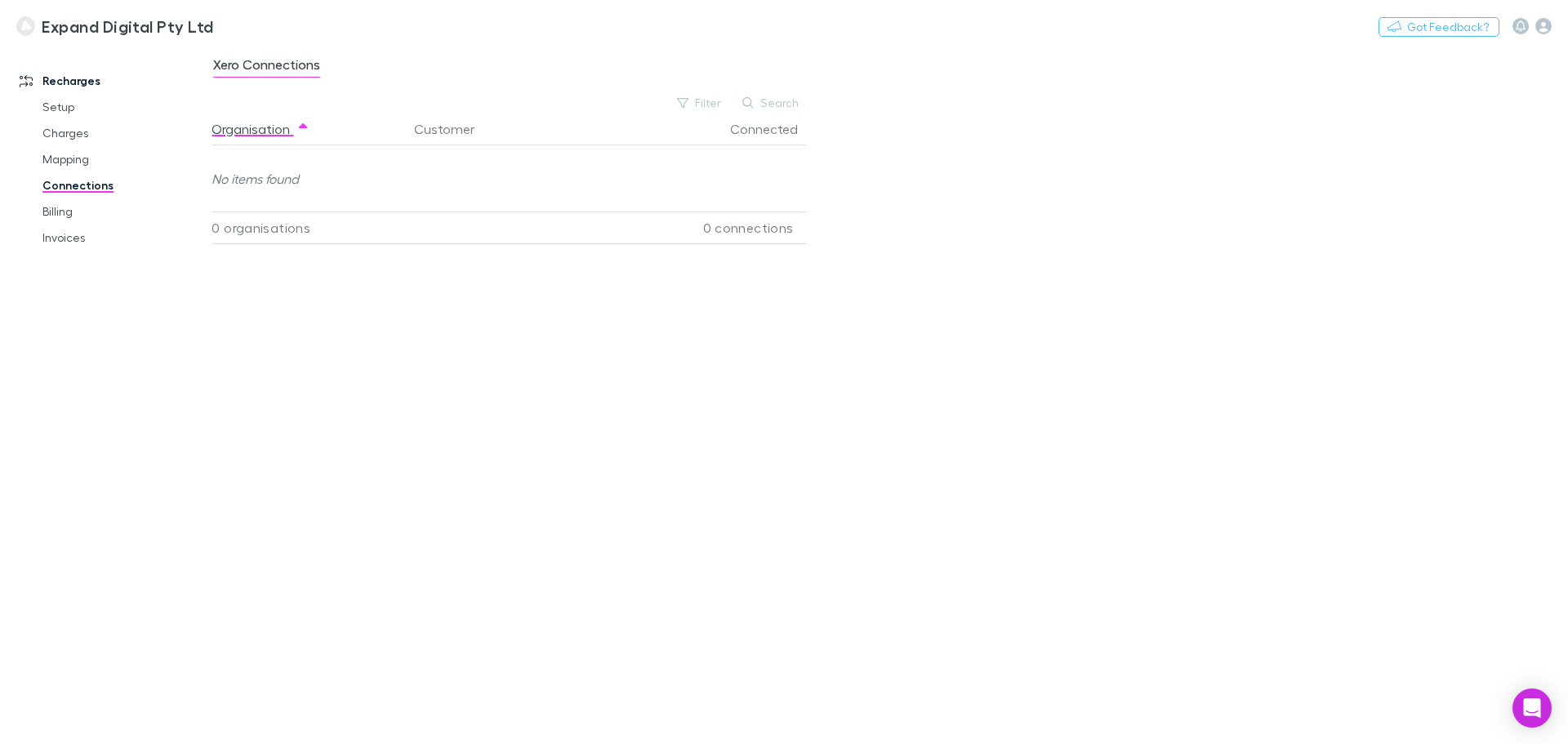
click at [295, 71] on span "Xero Connections" at bounding box center [266, 67] width 107 height 21
click at [107, 94] on link "Setup" at bounding box center [123, 107] width 195 height 26
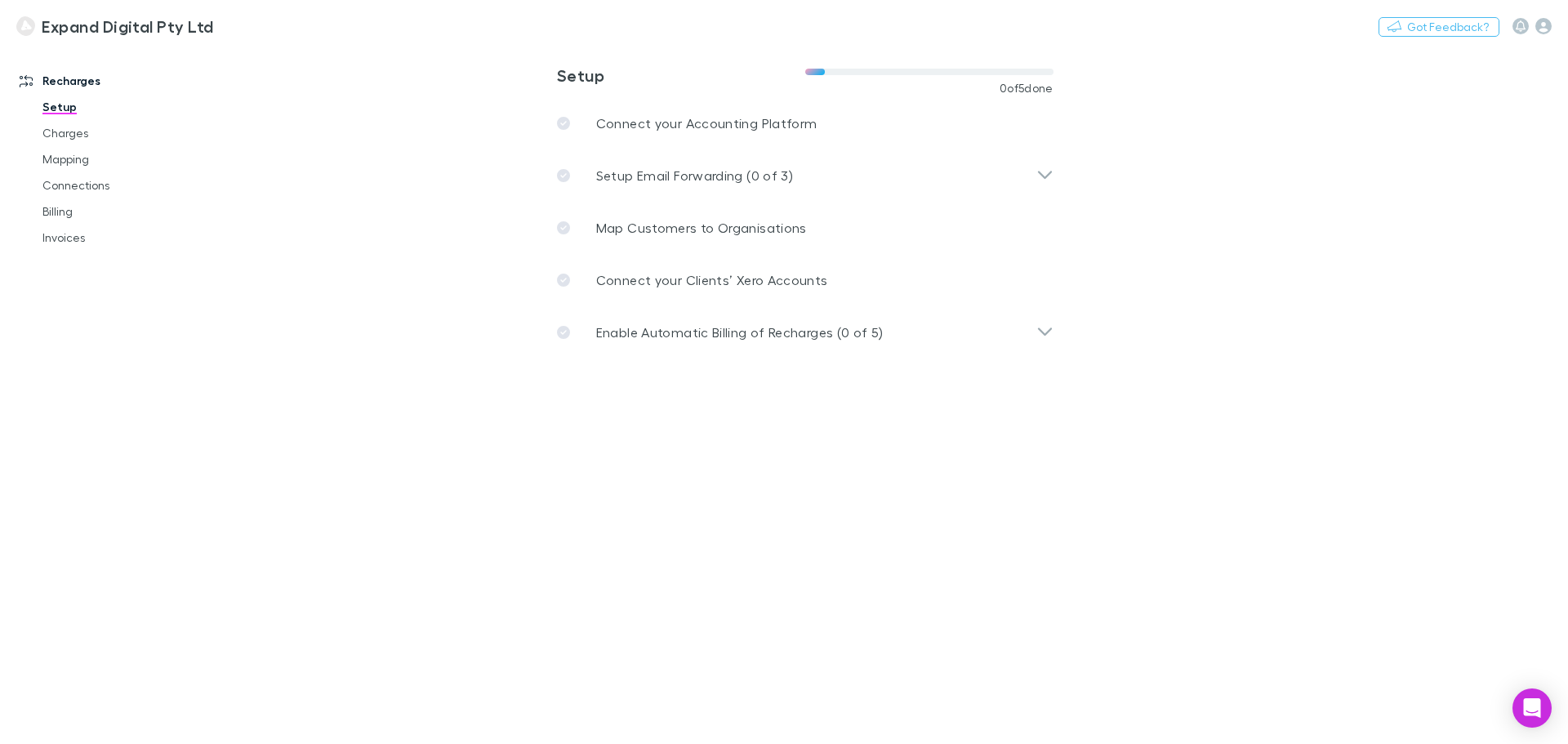
click at [93, 82] on link "Recharges" at bounding box center [112, 81] width 217 height 26
click at [100, 217] on link "Billing" at bounding box center [123, 211] width 195 height 26
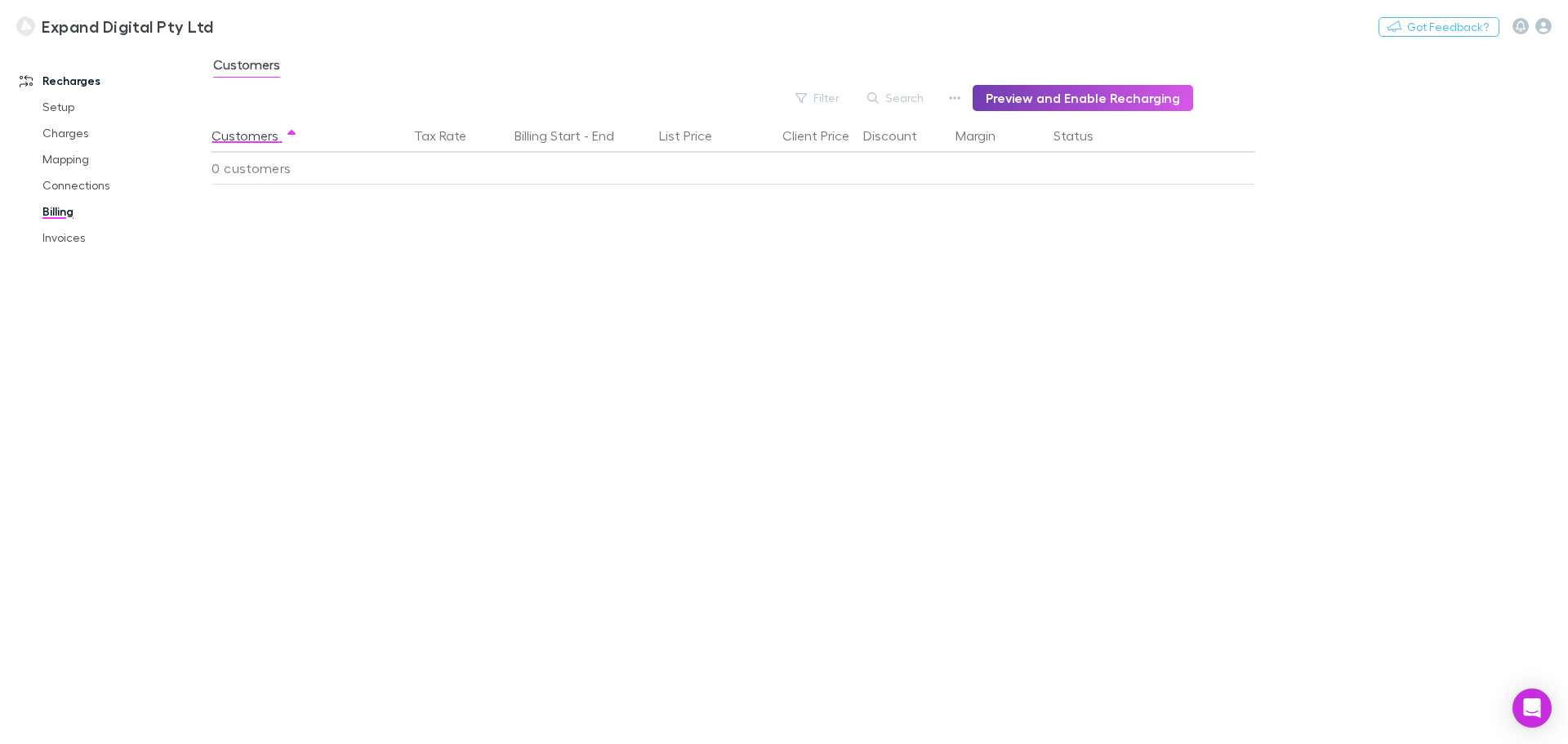
click at [1083, 96] on button "Preview and Enable Recharging" at bounding box center [1083, 98] width 221 height 26
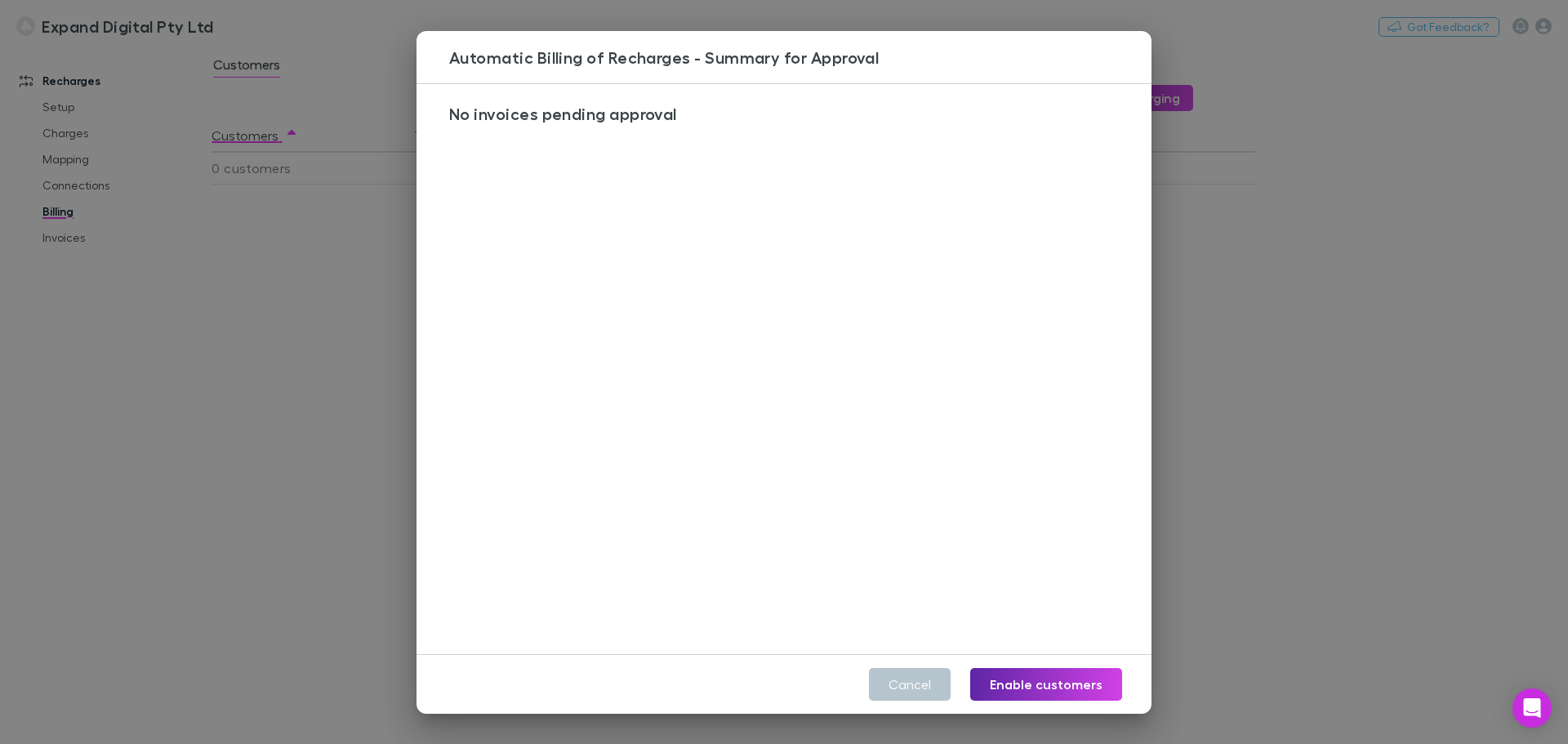
click at [918, 674] on button "Cancel" at bounding box center [910, 684] width 82 height 32
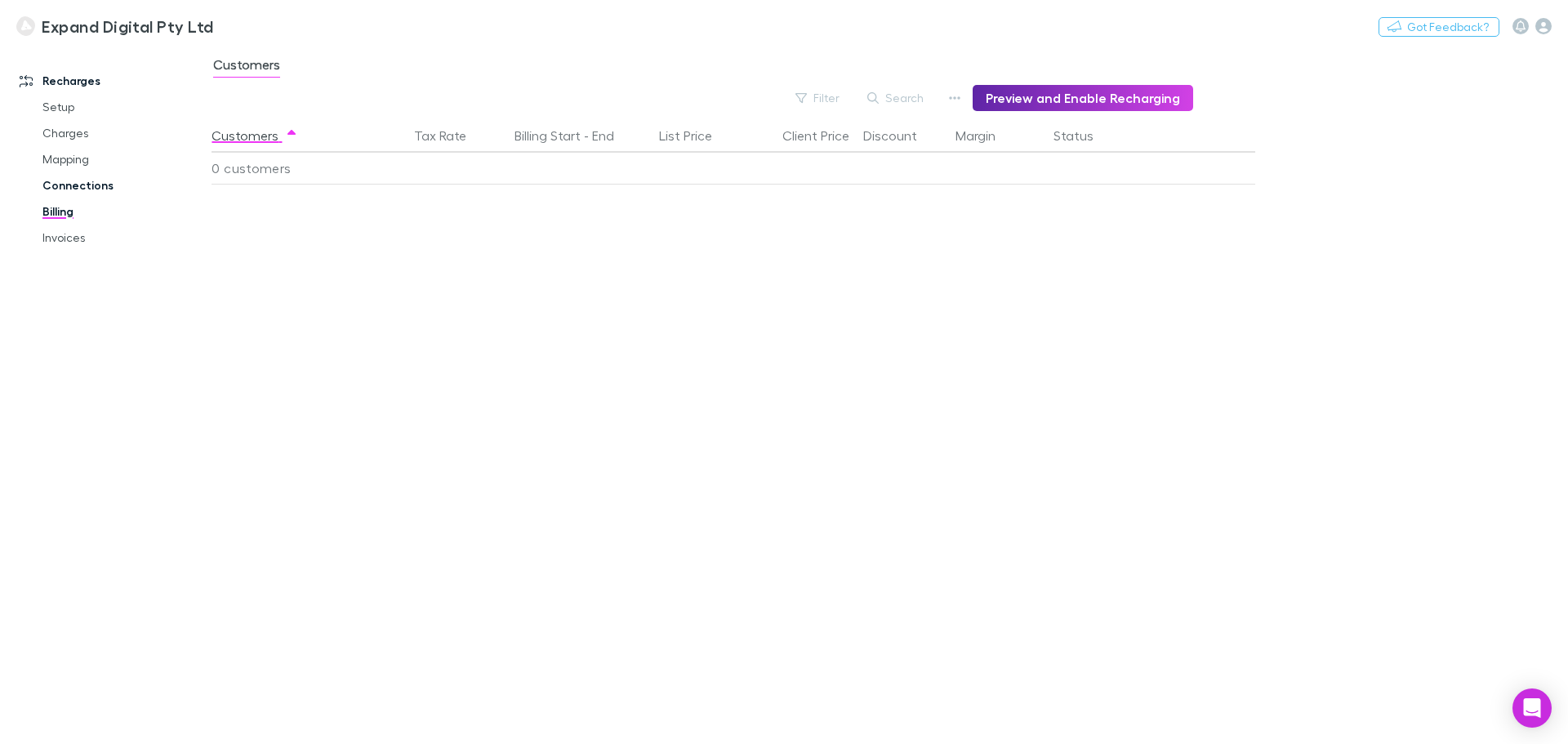
click at [78, 185] on link "Connections" at bounding box center [123, 185] width 195 height 26
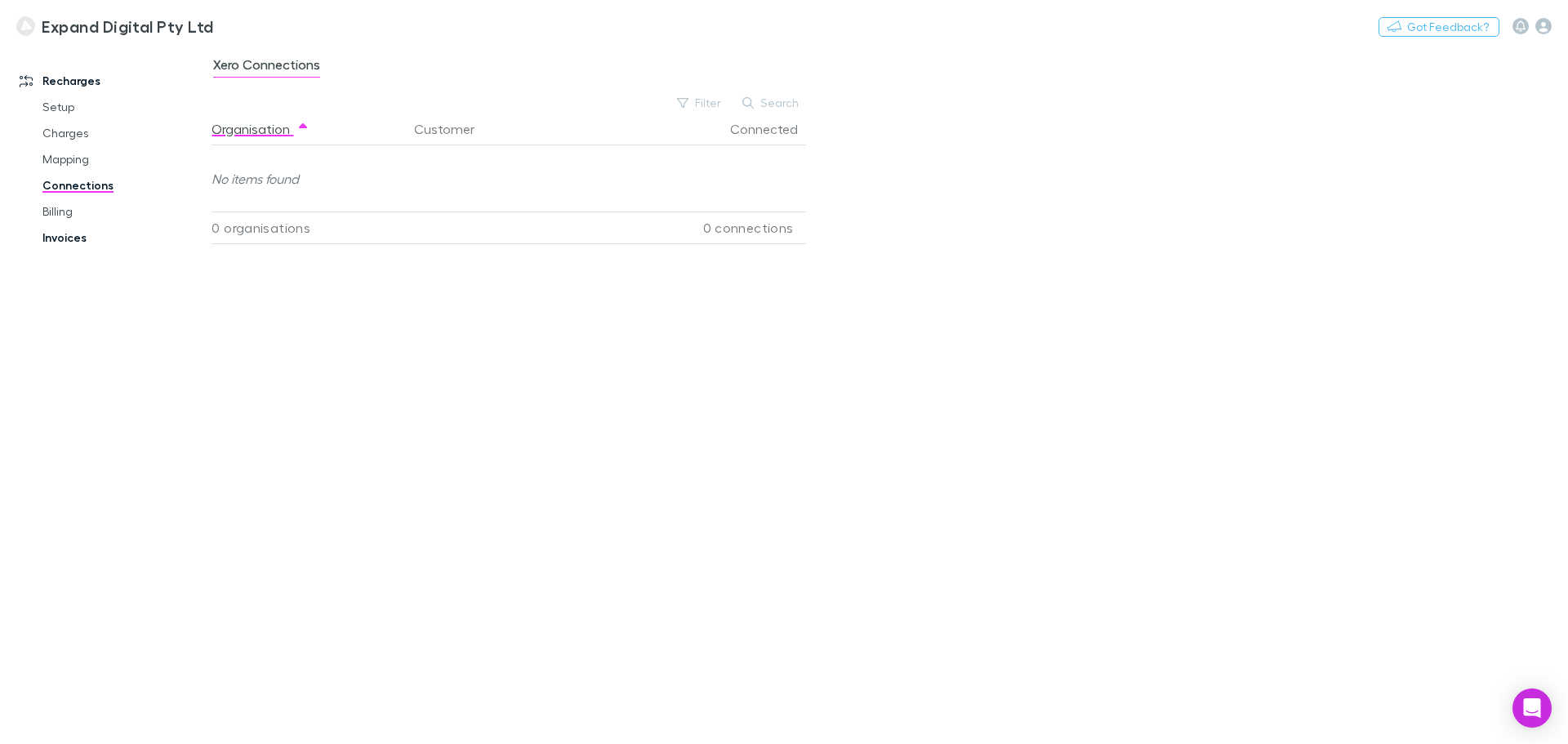
click at [39, 233] on link "Invoices" at bounding box center [123, 238] width 195 height 26
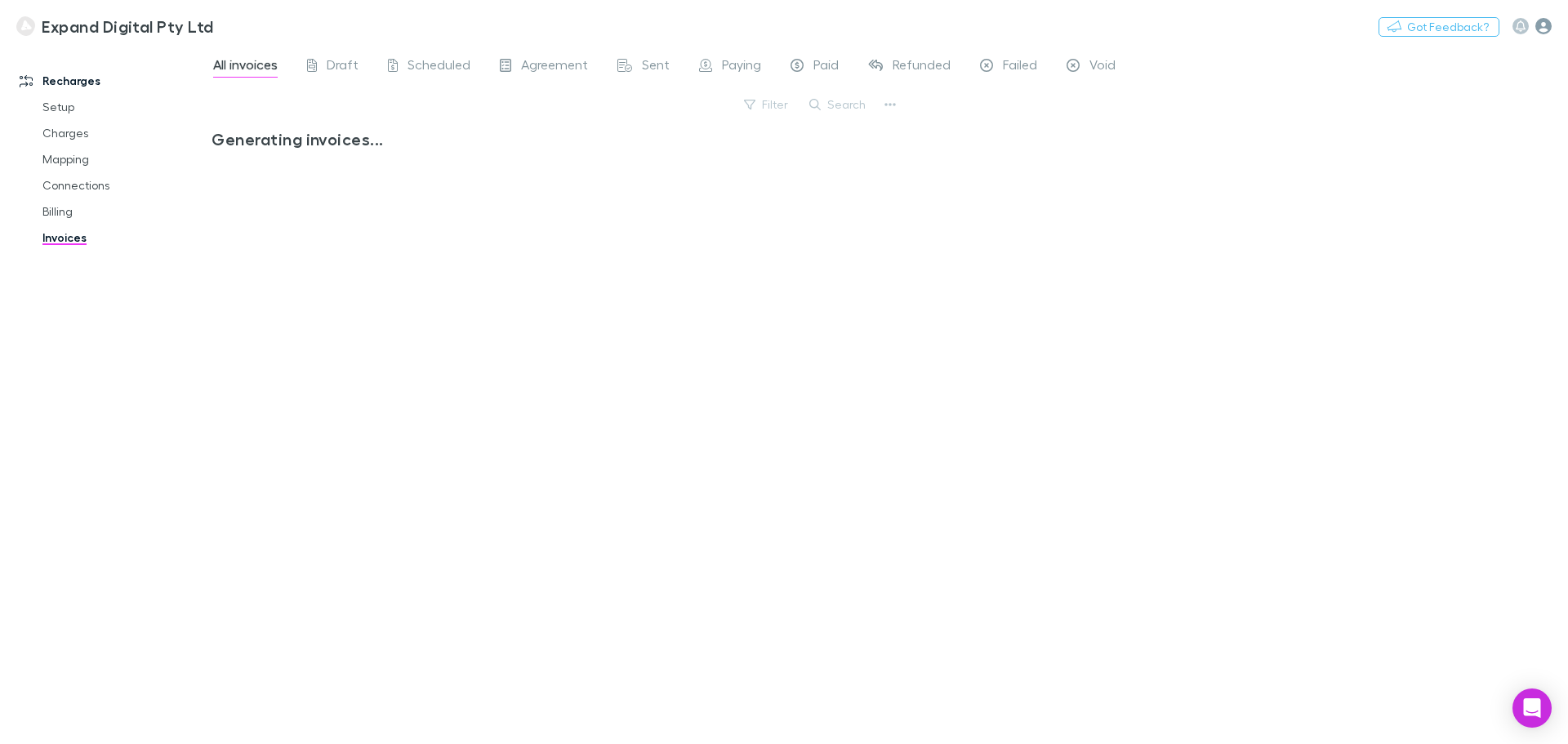
click at [1550, 26] on icon "button" at bounding box center [1544, 26] width 17 height 17
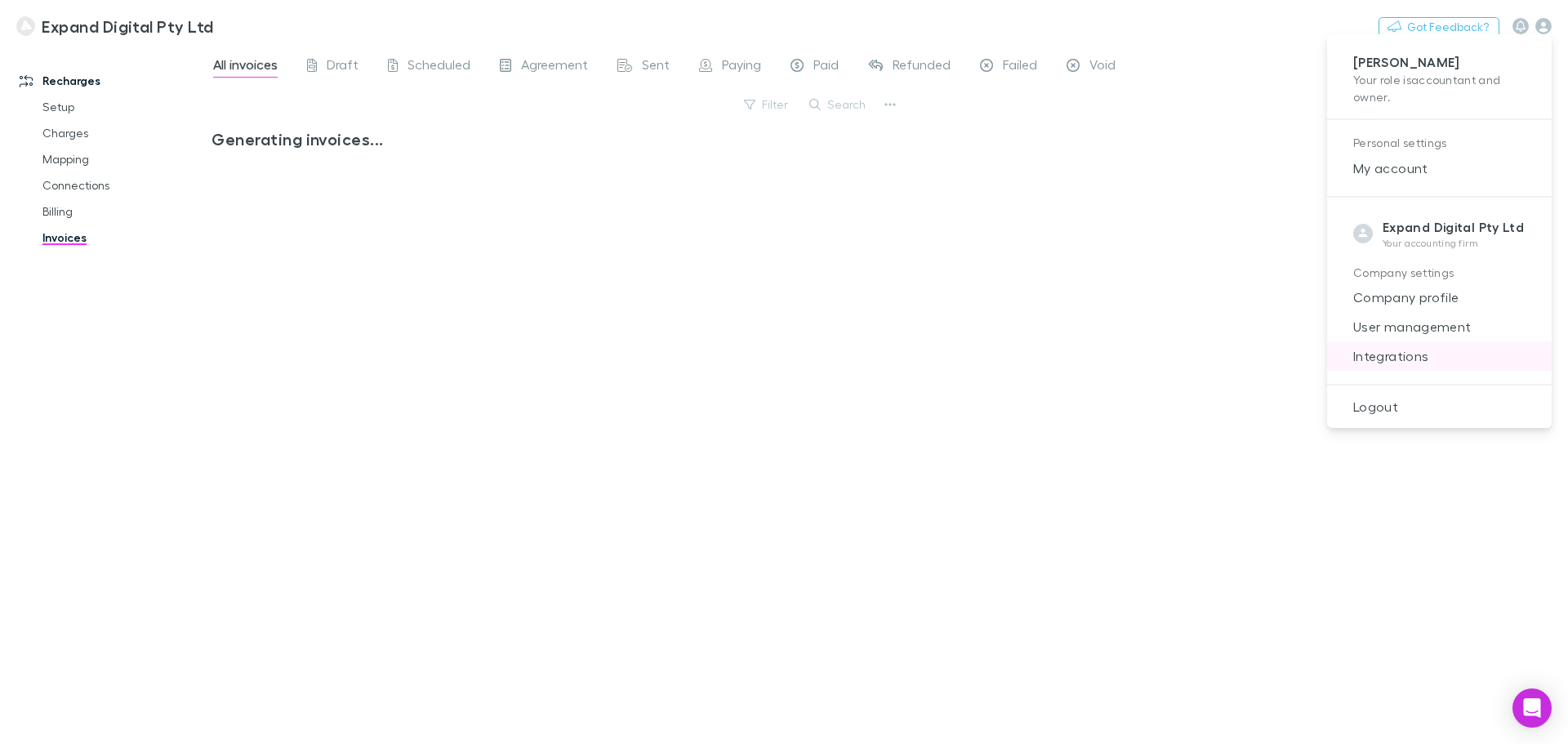
click at [1406, 364] on span "Integrations" at bounding box center [1439, 356] width 198 height 19
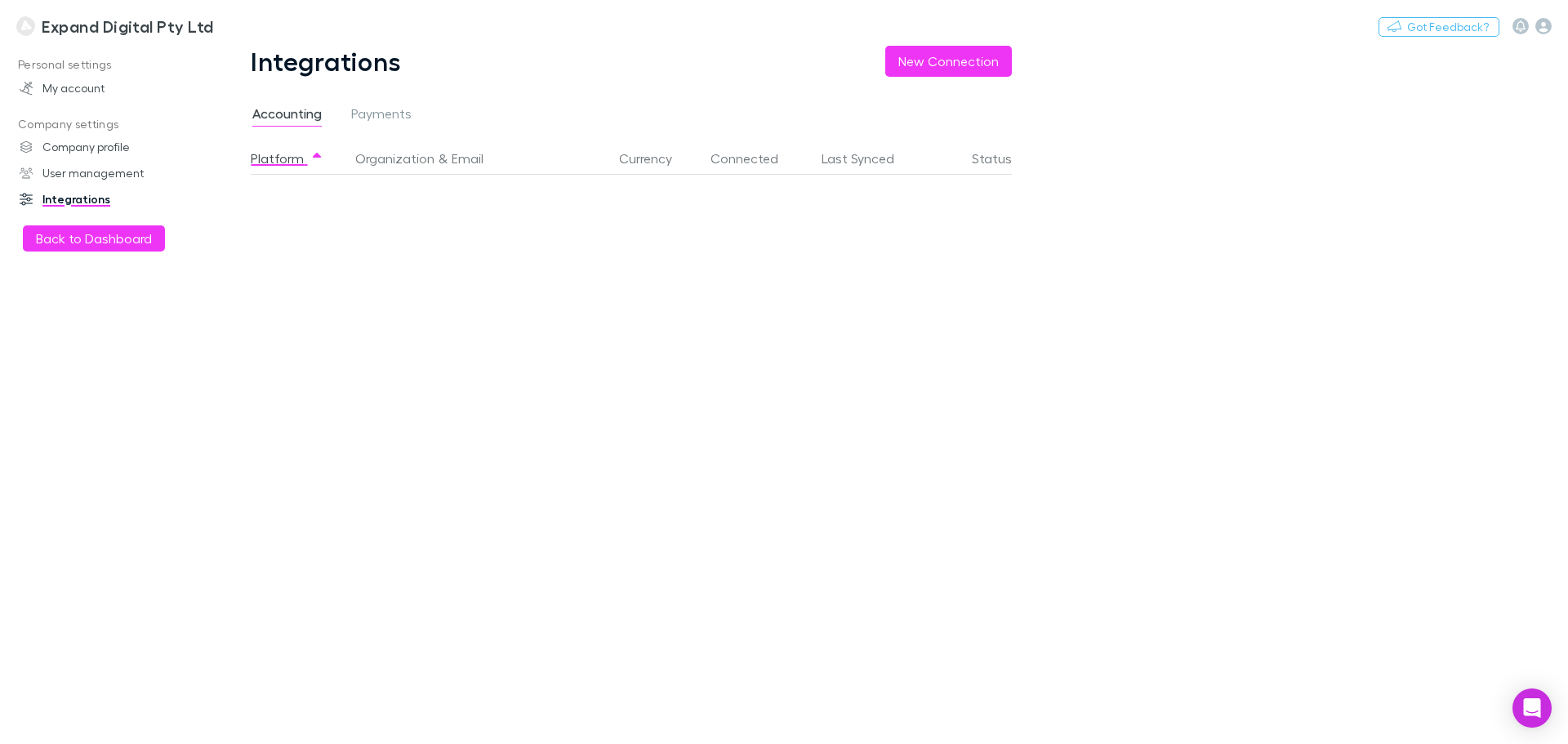
click at [946, 45] on div "Expand Digital Pty Ltd Nothing Got Feedback?" at bounding box center [784, 26] width 1568 height 52
click at [941, 55] on button "New Connection" at bounding box center [948, 61] width 127 height 31
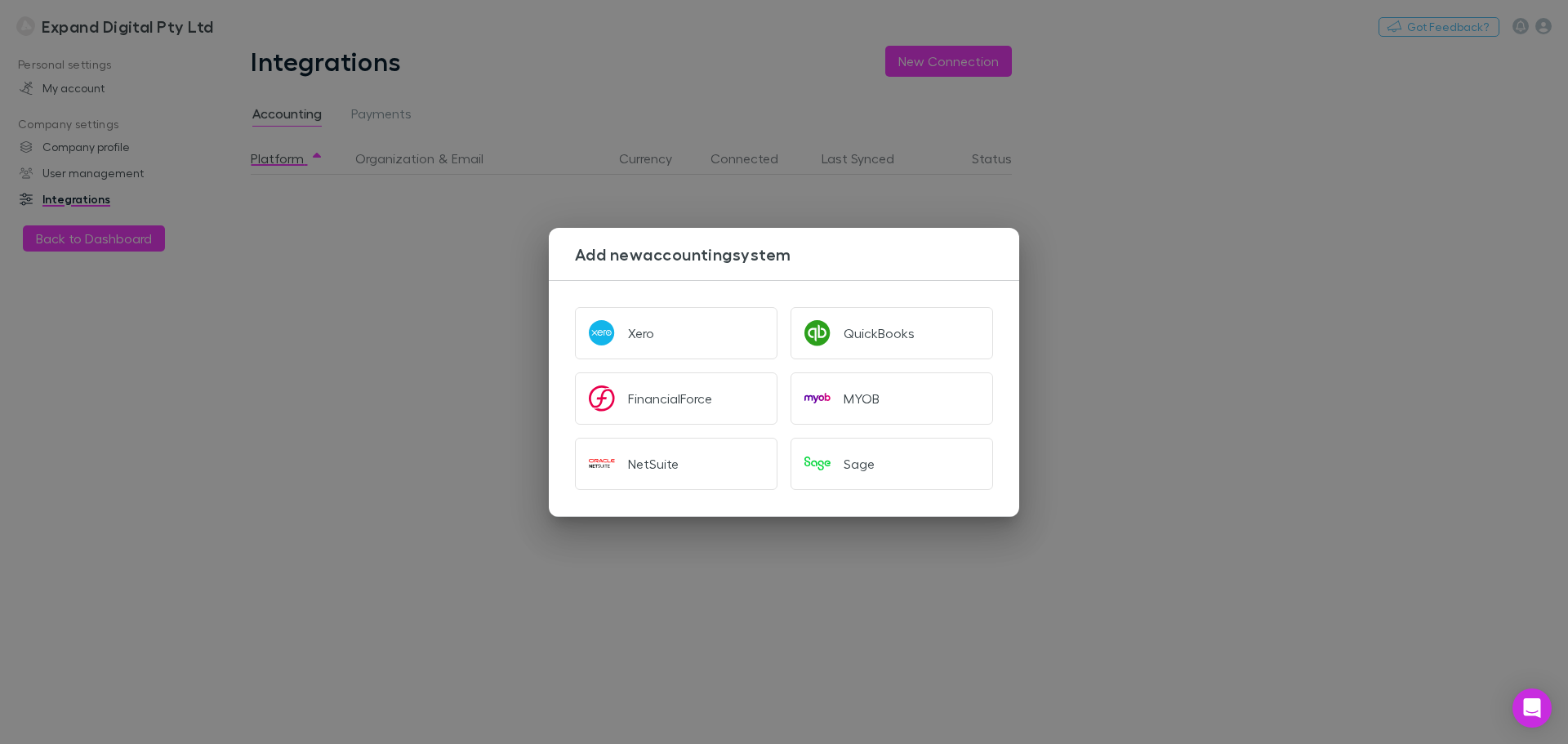
click at [1190, 222] on div "Add new accounting system Xero QuickBooks FinancialForce MYOB NetSuite Sage" at bounding box center [784, 372] width 1568 height 744
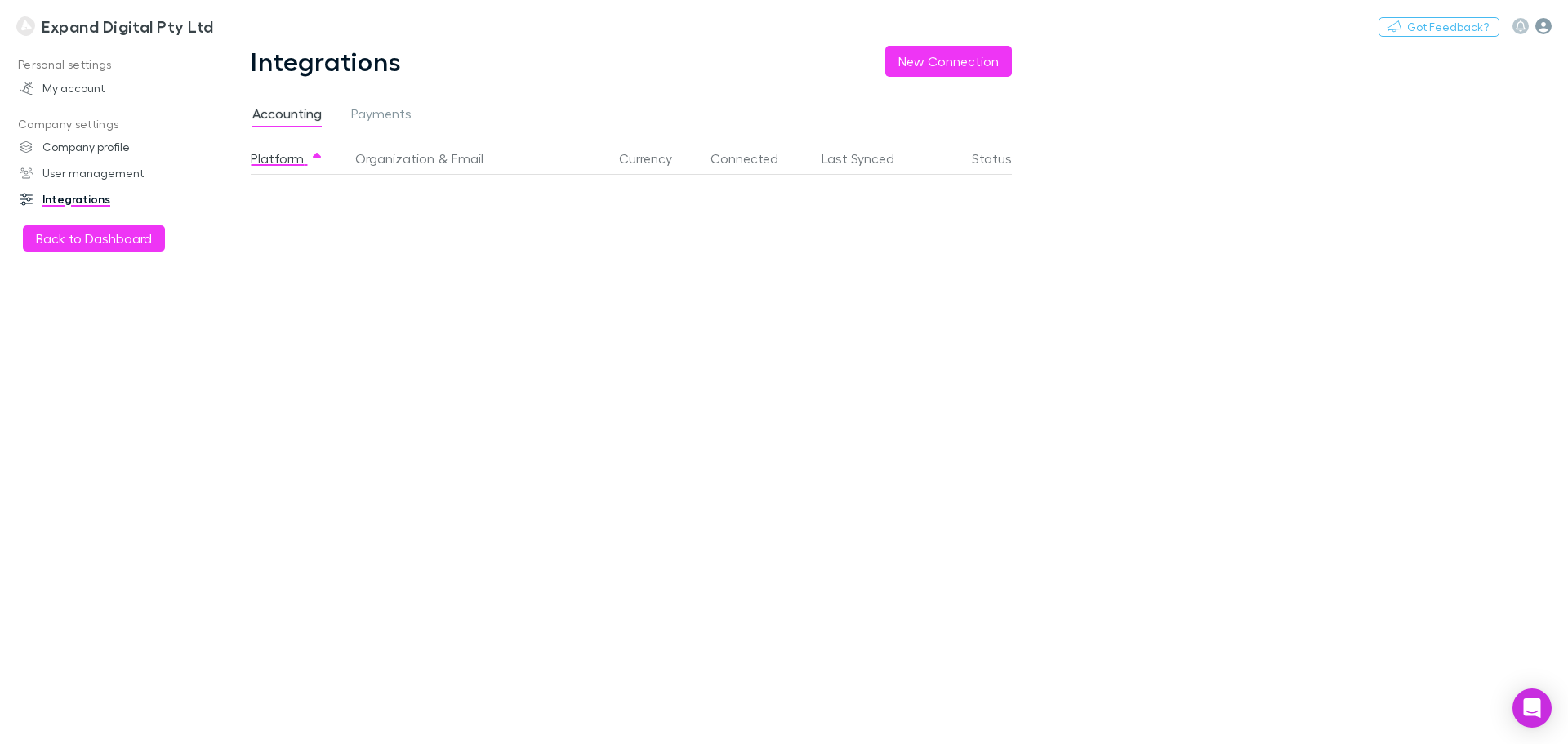
click at [1547, 29] on icon "button" at bounding box center [1544, 26] width 17 height 17
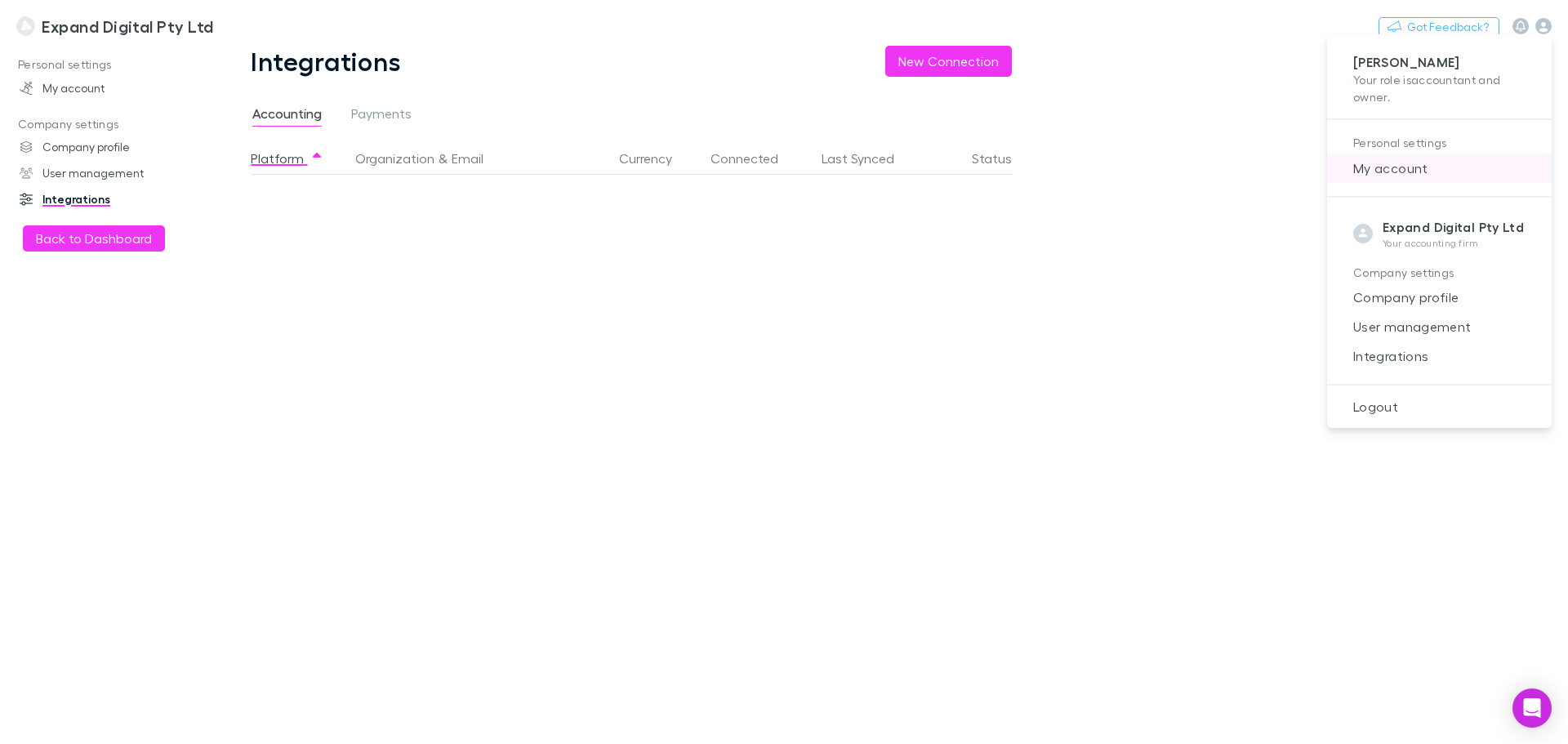
click at [1402, 164] on span "My account" at bounding box center [1439, 168] width 198 height 19
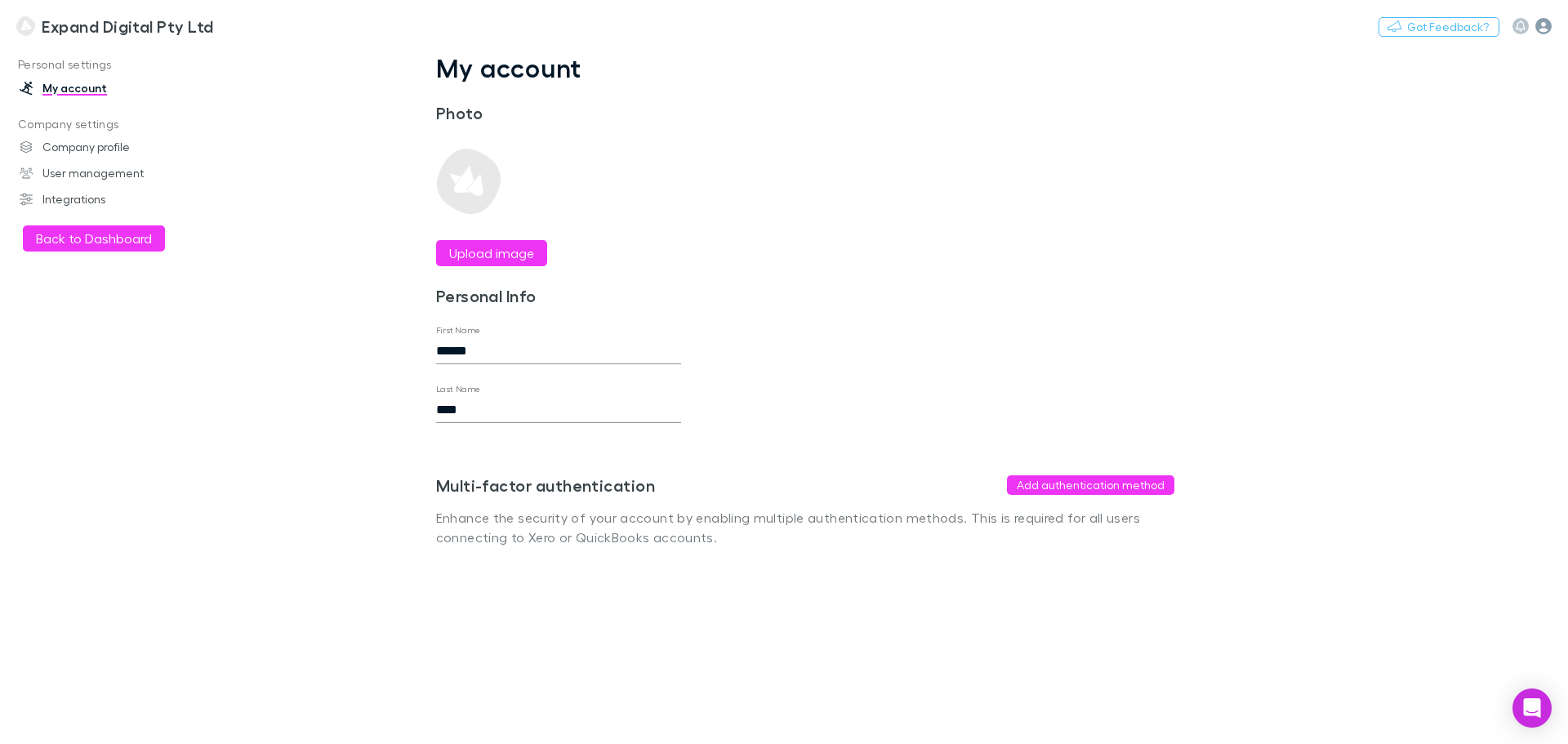
click at [1544, 28] on icon "button" at bounding box center [1544, 26] width 17 height 17
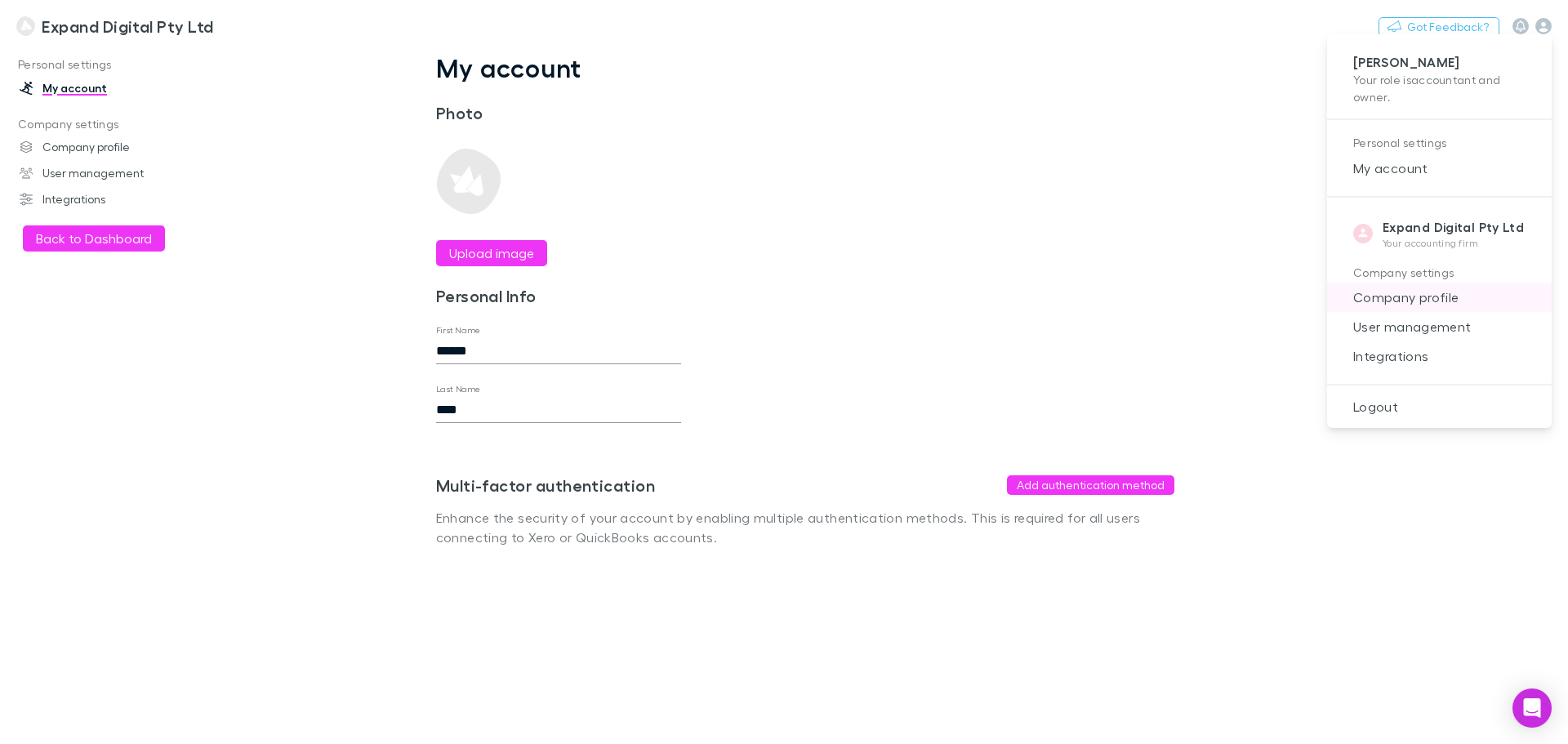
click at [1429, 305] on span "Company profile" at bounding box center [1439, 297] width 198 height 19
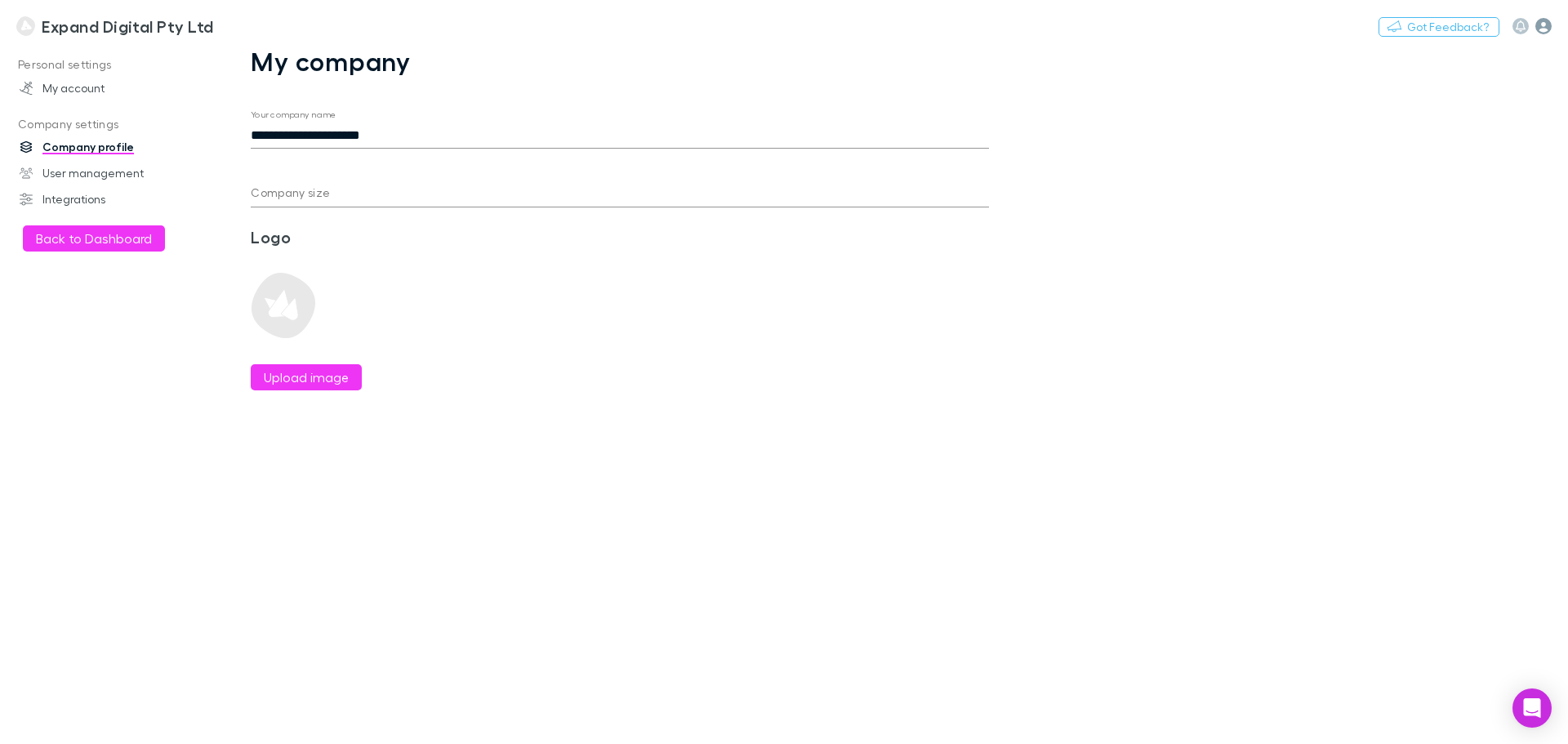
click at [1544, 31] on icon "button" at bounding box center [1544, 26] width 17 height 17
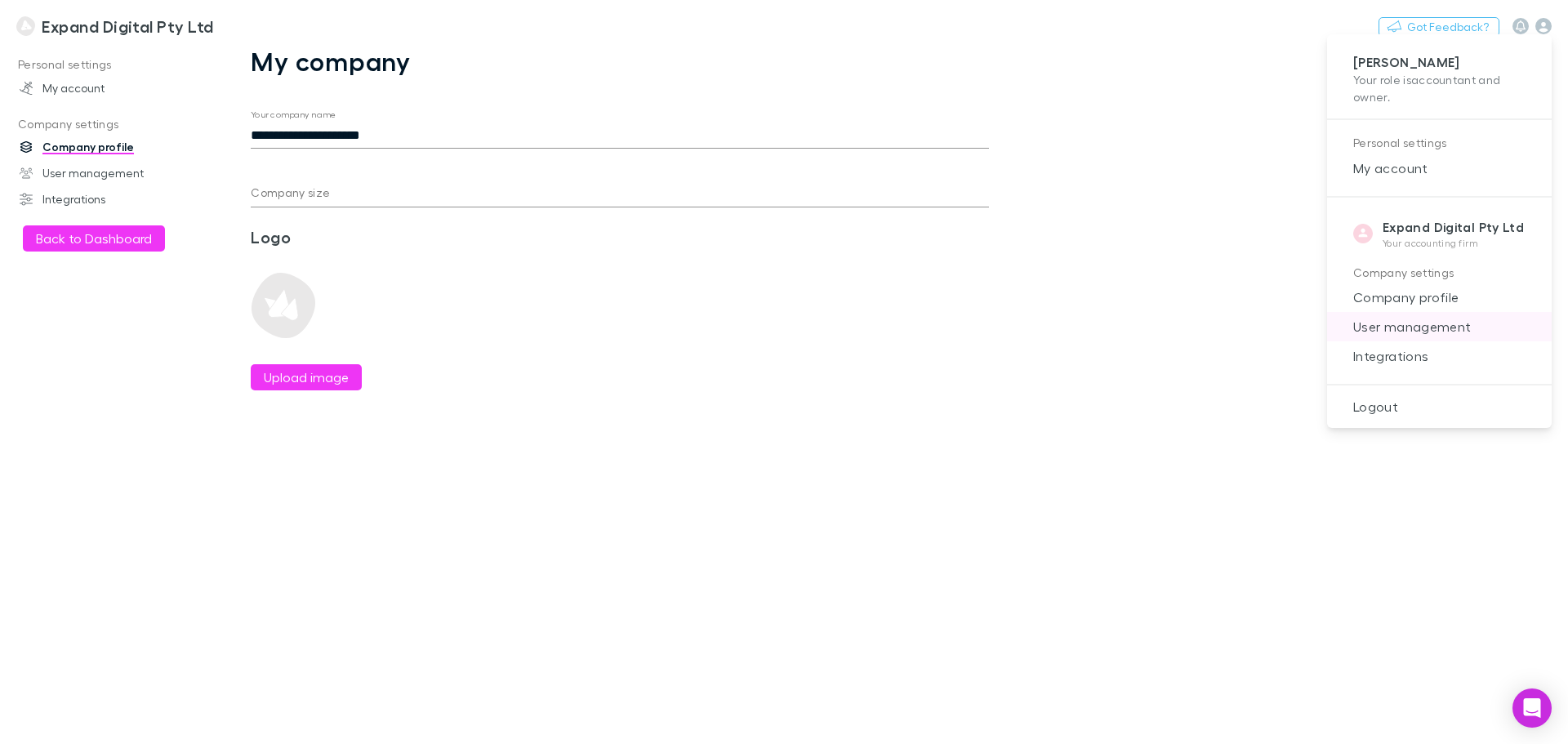
click at [1445, 326] on span "User management" at bounding box center [1439, 327] width 198 height 19
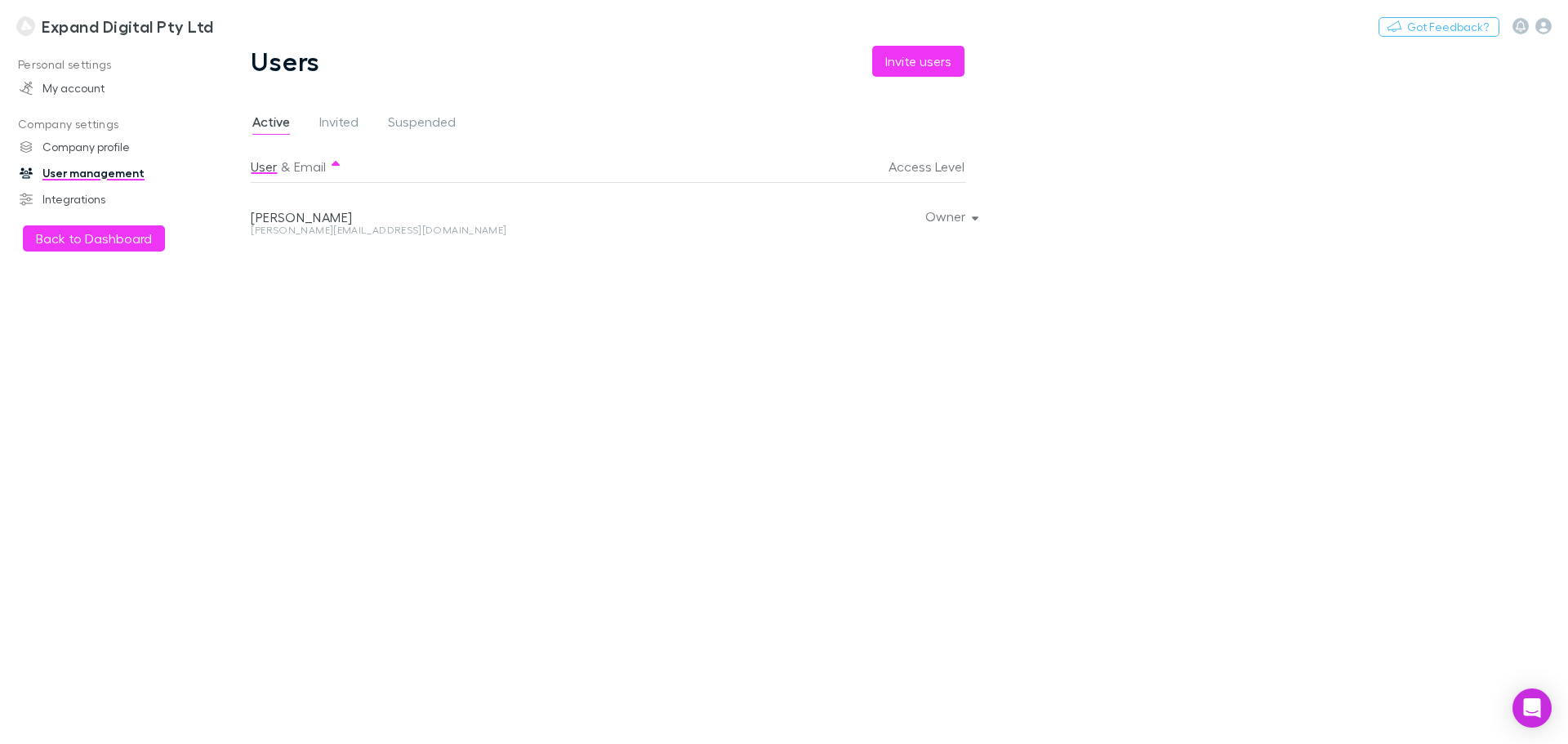
click at [103, 24] on h3 "Expand Digital Pty Ltd" at bounding box center [127, 26] width 171 height 19
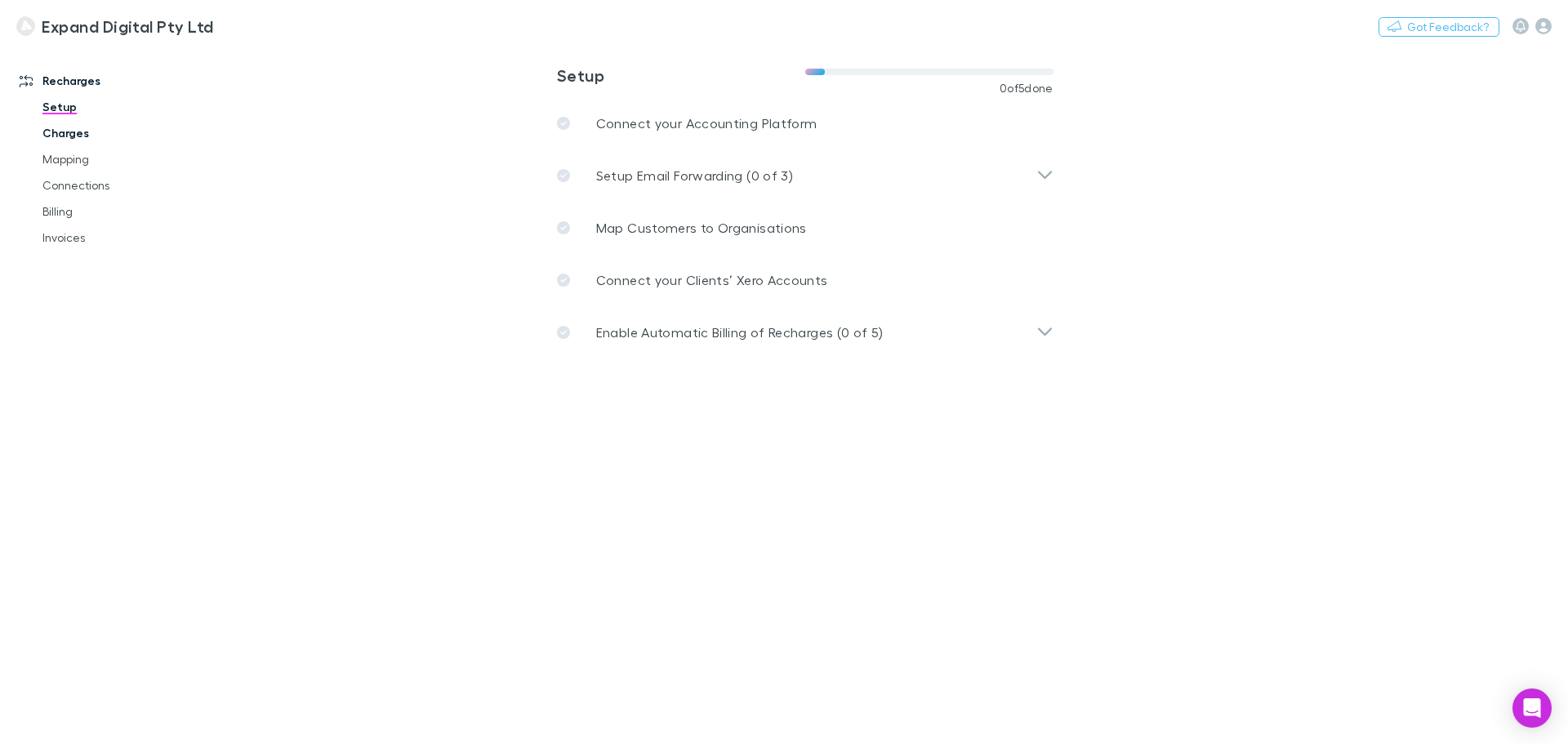
click at [77, 140] on link "Charges" at bounding box center [123, 134] width 195 height 26
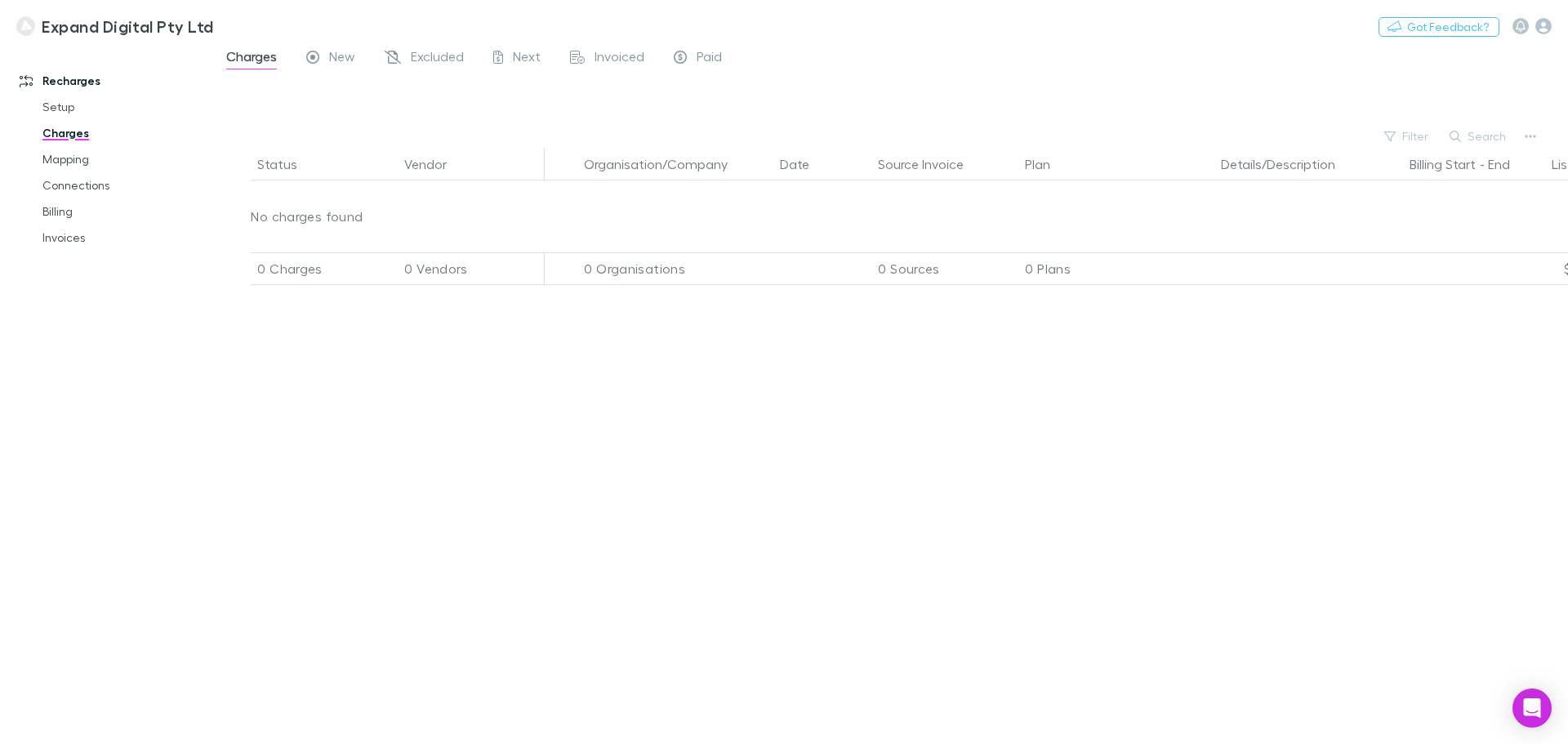
drag, startPoint x: 1195, startPoint y: 385, endPoint x: 959, endPoint y: 331, distance: 242.1
click at [826, 397] on div "Status Vendor Organisation/Company Date Source Invoice Plan Details/Description…" at bounding box center [890, 445] width 1357 height 596
drag, startPoint x: 1283, startPoint y: 228, endPoint x: 1009, endPoint y: 222, distance: 274.1
click at [1009, 222] on div "Status Vendor Organisation/Company Date Source Invoice Plan Details/Description…" at bounding box center [890, 445] width 1357 height 596
drag, startPoint x: 1350, startPoint y: 183, endPoint x: 1222, endPoint y: 178, distance: 128.1
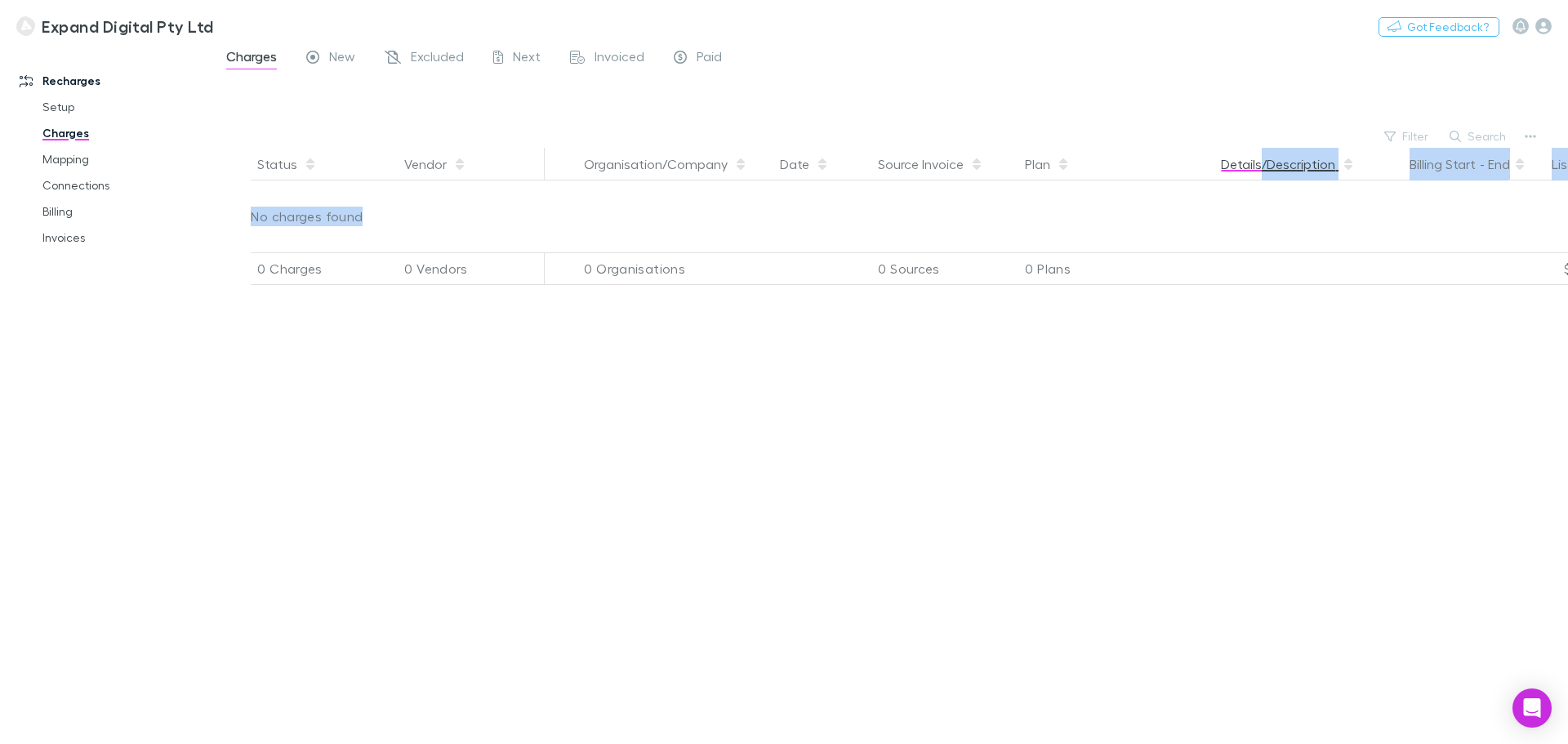
click at [1233, 176] on div "Status Vendor Organisation/Company Date Source Invoice Plan Details/Description…" at bounding box center [890, 445] width 1357 height 596
click at [1346, 234] on div "Status Vendor Organisation/Company Date Source Invoice Plan Details/Description…" at bounding box center [890, 445] width 1357 height 596
click at [1382, 310] on div "Status Vendor Organisation/Company Date Source Invoice Plan Details/Description…" at bounding box center [890, 445] width 1357 height 596
click at [110, 155] on link "Mapping" at bounding box center [123, 159] width 195 height 26
